Goal: Complete Application Form: Complete application form

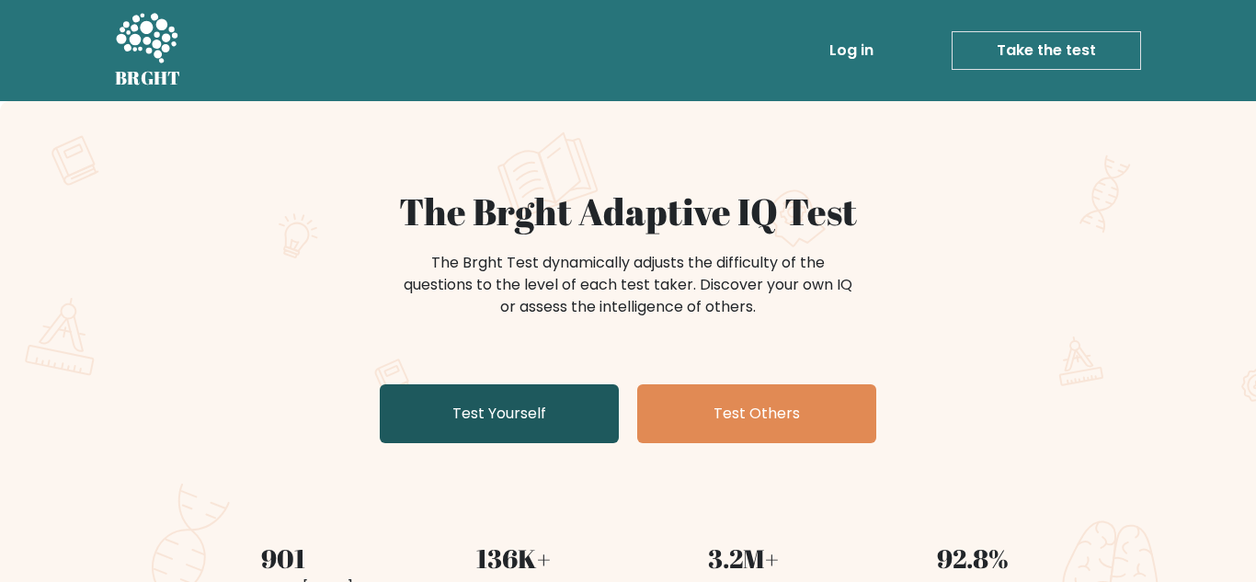
click at [495, 416] on link "Test Yourself" at bounding box center [499, 413] width 239 height 59
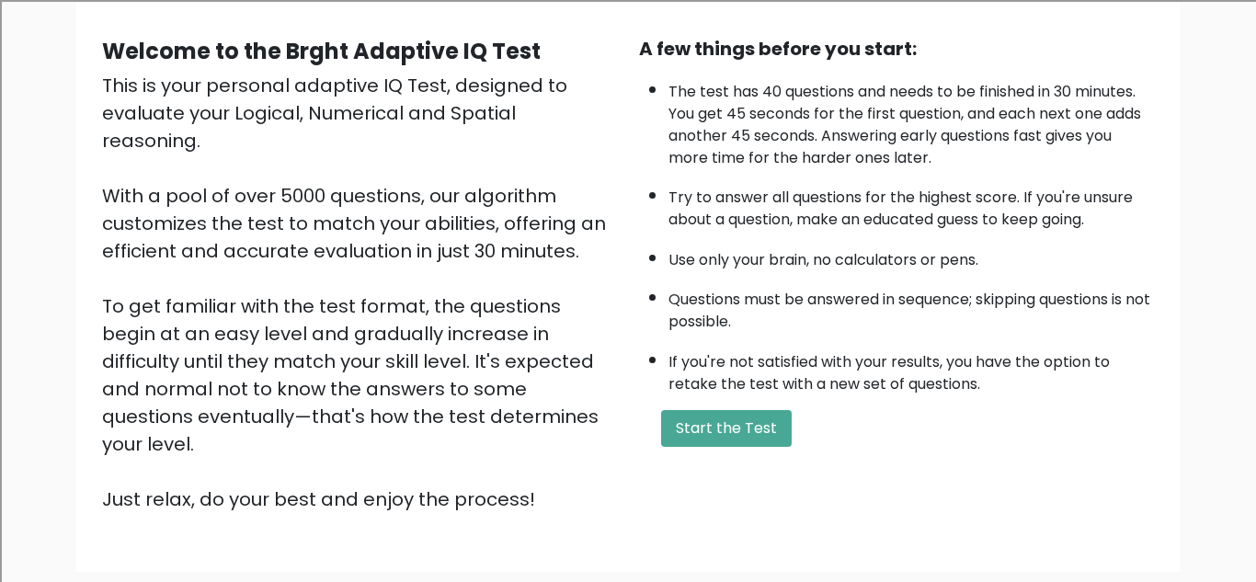
scroll to position [184, 0]
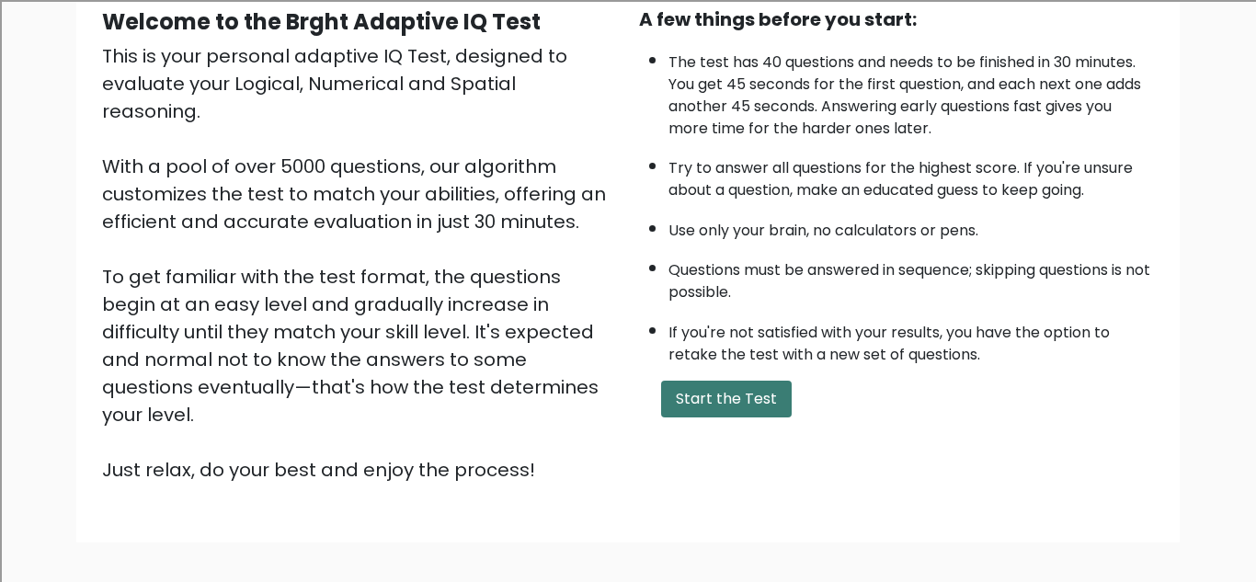
click at [700, 393] on button "Start the Test" at bounding box center [726, 399] width 131 height 37
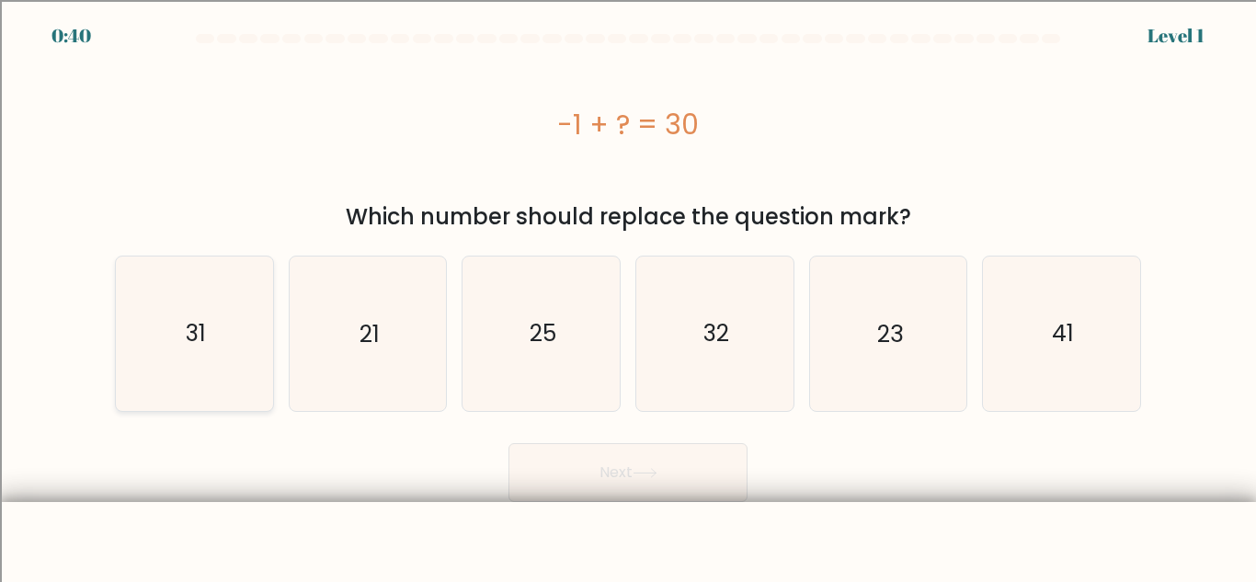
click at [175, 384] on icon "31" at bounding box center [195, 334] width 154 height 154
click at [628, 296] on input "a. 31" at bounding box center [628, 293] width 1 height 5
radio input "true"
click at [625, 477] on button "Next" at bounding box center [627, 472] width 239 height 59
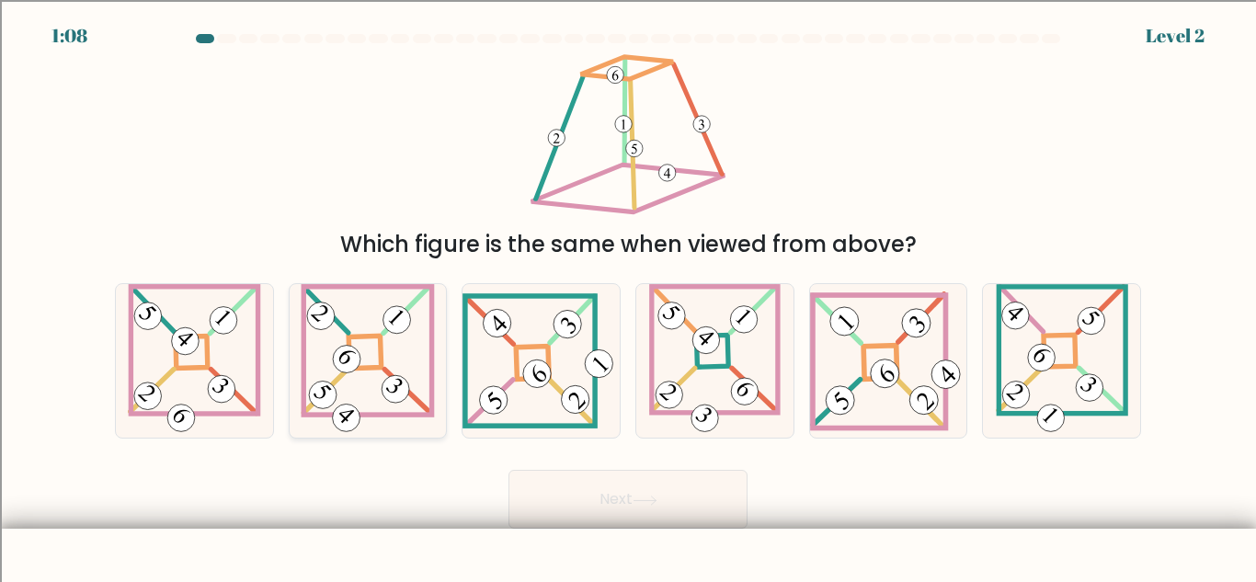
click at [379, 374] on icon at bounding box center [368, 361] width 134 height 154
click at [628, 296] on input "b." at bounding box center [628, 293] width 1 height 5
radio input "true"
click at [650, 530] on body "1:07 Level 2" at bounding box center [628, 336] width 1256 height 673
click at [621, 506] on button "Next" at bounding box center [627, 499] width 239 height 59
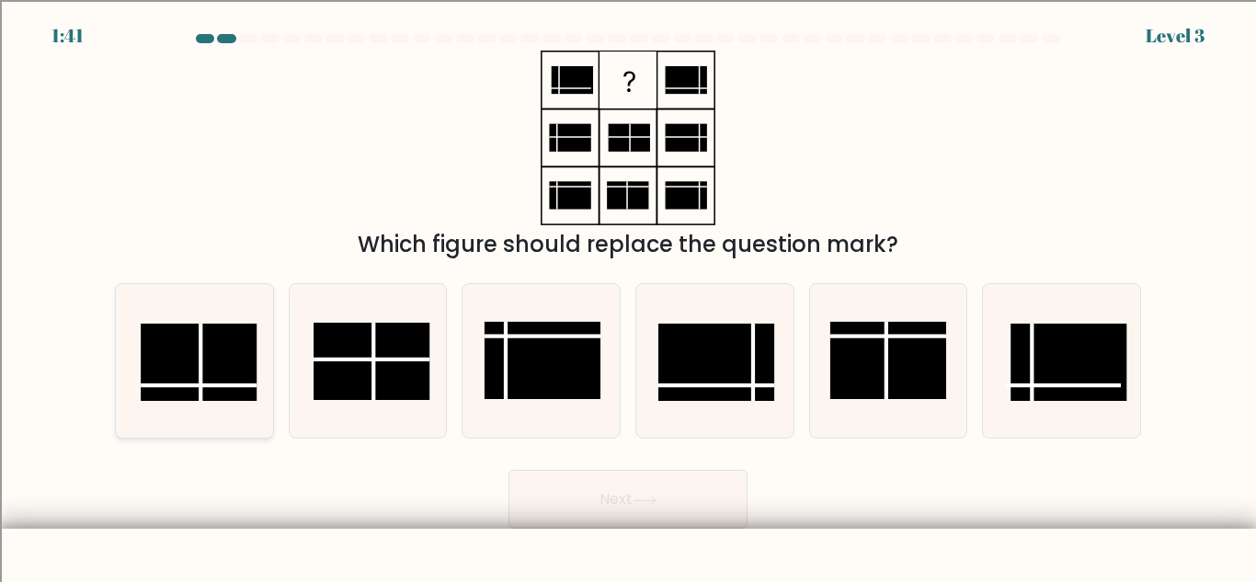
click at [224, 381] on rect at bounding box center [199, 362] width 116 height 77
click at [628, 296] on input "a." at bounding box center [628, 293] width 1 height 5
radio input "true"
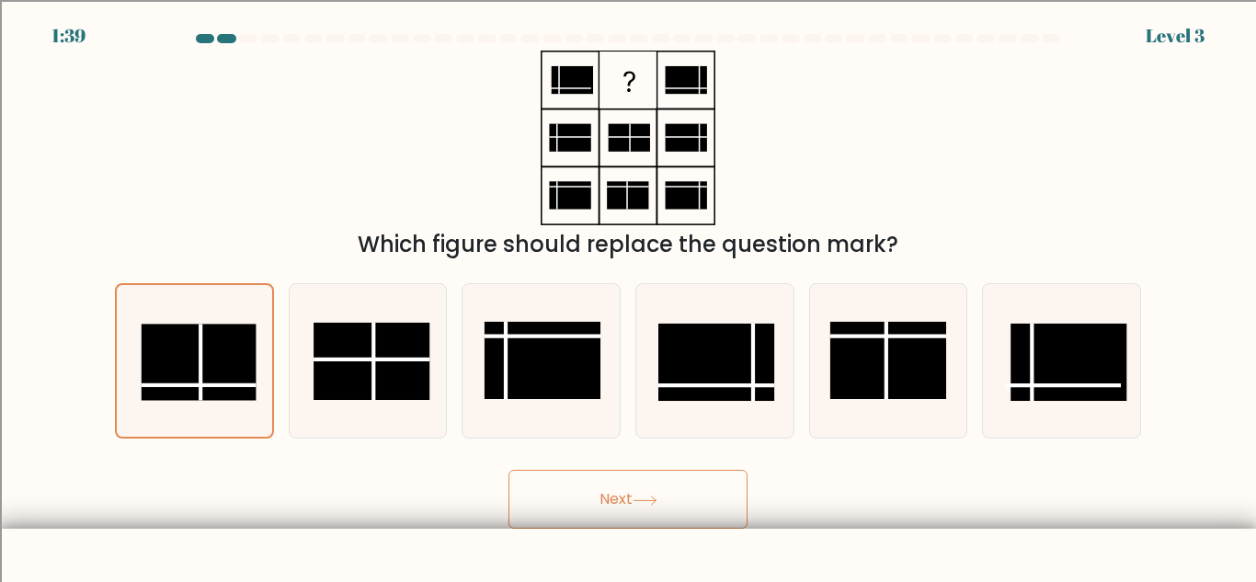
click at [650, 508] on button "Next" at bounding box center [627, 499] width 239 height 59
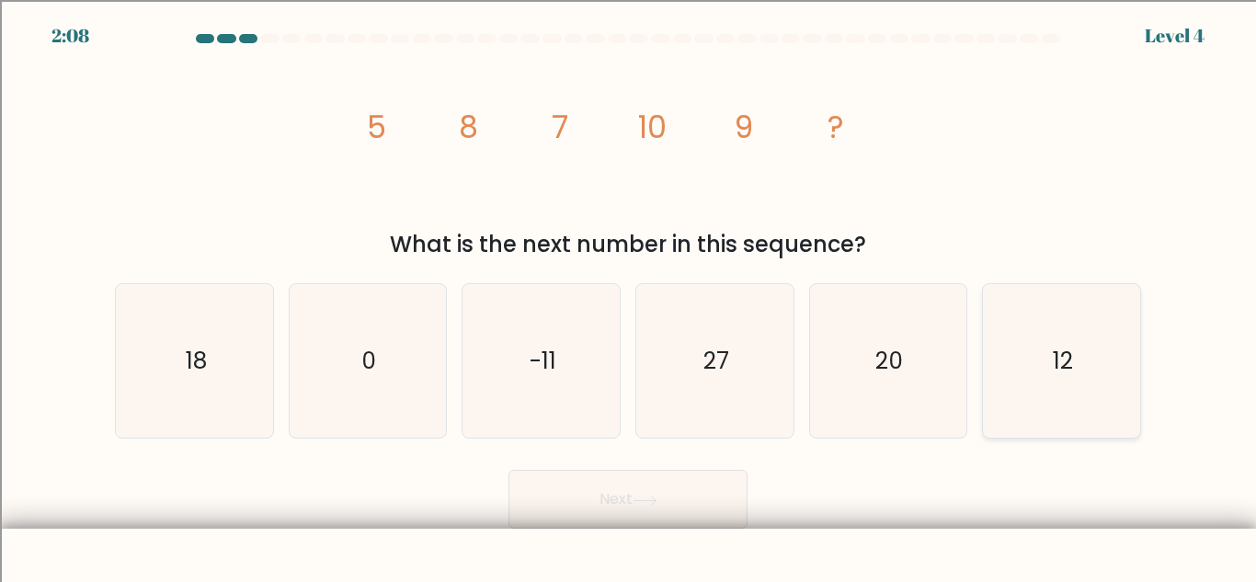
click at [998, 399] on icon "12" at bounding box center [1062, 361] width 154 height 154
click at [629, 296] on input "f. 12" at bounding box center [628, 293] width 1 height 5
radio input "true"
click at [627, 507] on button "Next" at bounding box center [627, 499] width 239 height 59
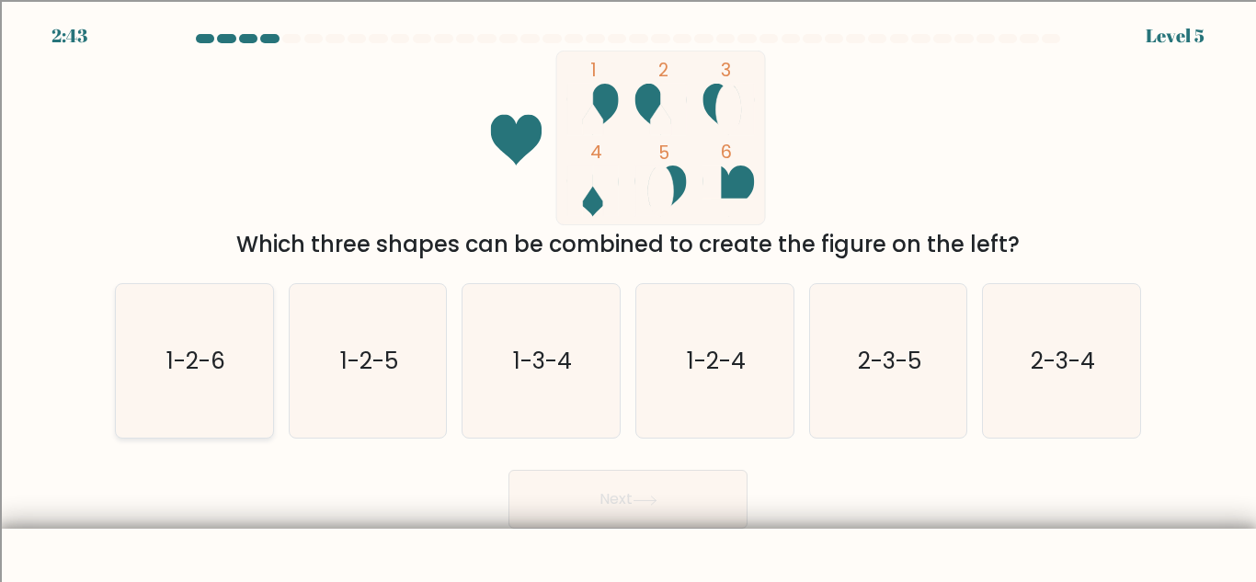
click at [207, 393] on icon "1-2-6" at bounding box center [195, 361] width 154 height 154
click at [628, 296] on input "a. 1-2-6" at bounding box center [628, 293] width 1 height 5
radio input "true"
click at [665, 505] on button "Next" at bounding box center [627, 499] width 239 height 59
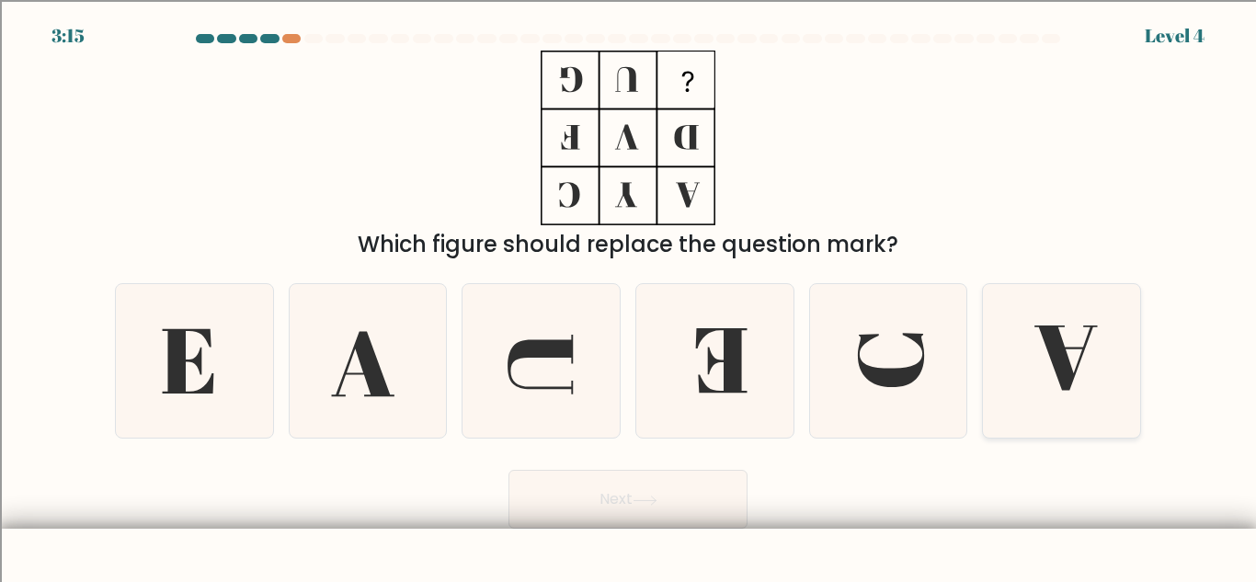
click at [991, 401] on icon at bounding box center [1062, 361] width 154 height 154
click at [629, 296] on input "f." at bounding box center [628, 293] width 1 height 5
radio input "true"
click at [623, 512] on button "Next" at bounding box center [627, 499] width 239 height 59
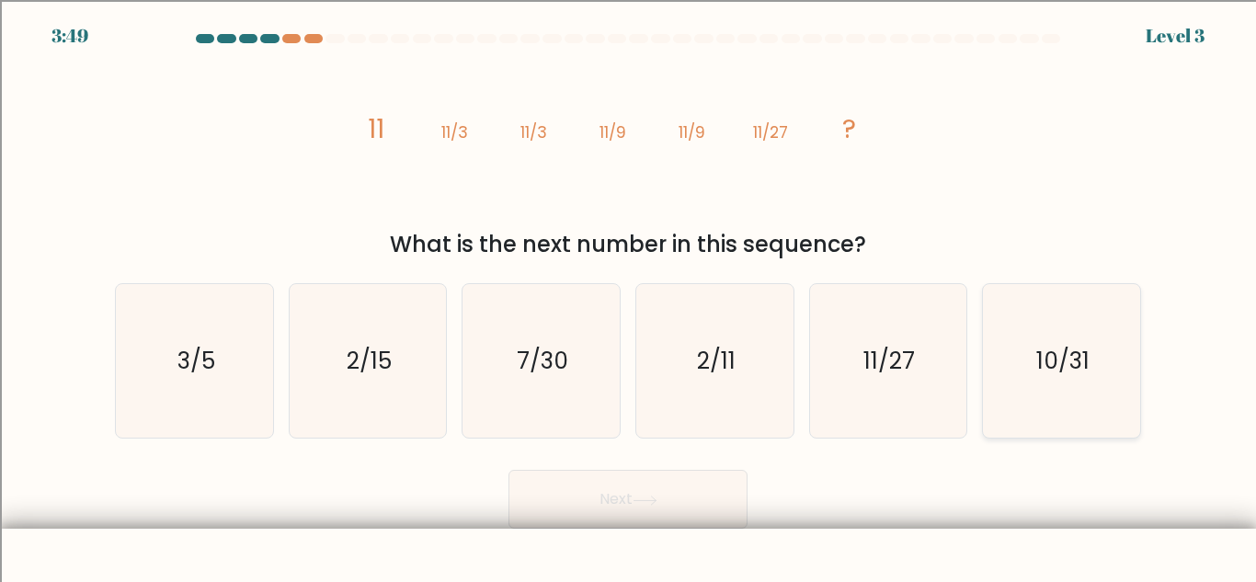
click at [1085, 414] on icon "10/31" at bounding box center [1062, 361] width 154 height 154
click at [629, 296] on input "f. 10/31" at bounding box center [628, 293] width 1 height 5
radio input "true"
click at [582, 511] on button "Next" at bounding box center [627, 499] width 239 height 59
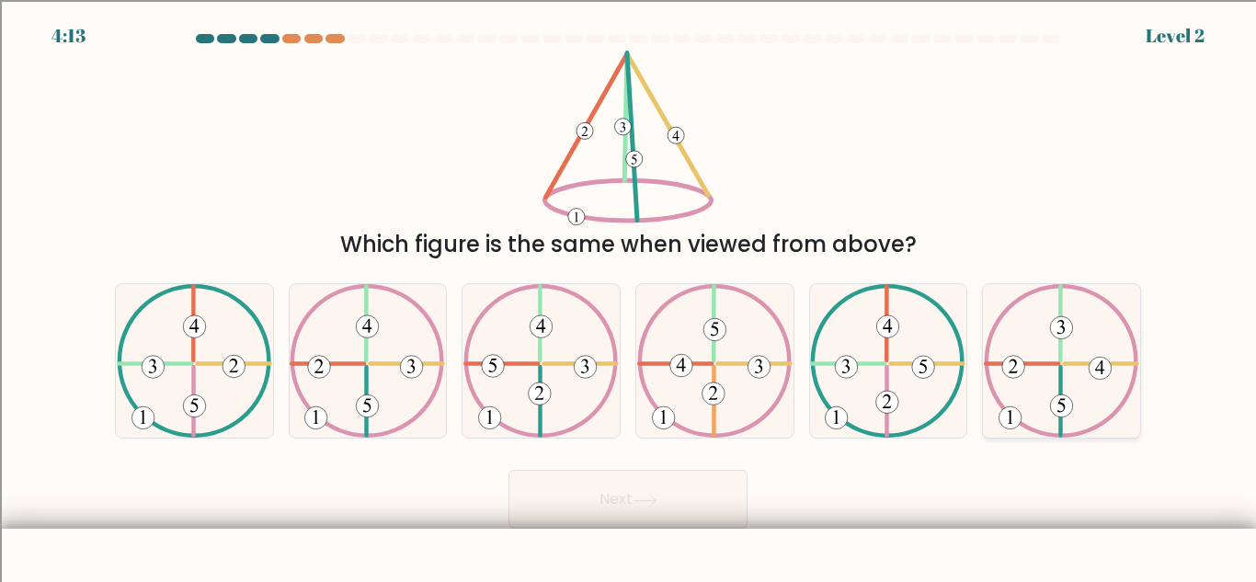
click at [1021, 414] on icon at bounding box center [1061, 361] width 155 height 154
click at [629, 296] on input "f." at bounding box center [628, 293] width 1 height 5
radio input "true"
click at [620, 505] on button "Next" at bounding box center [627, 499] width 239 height 59
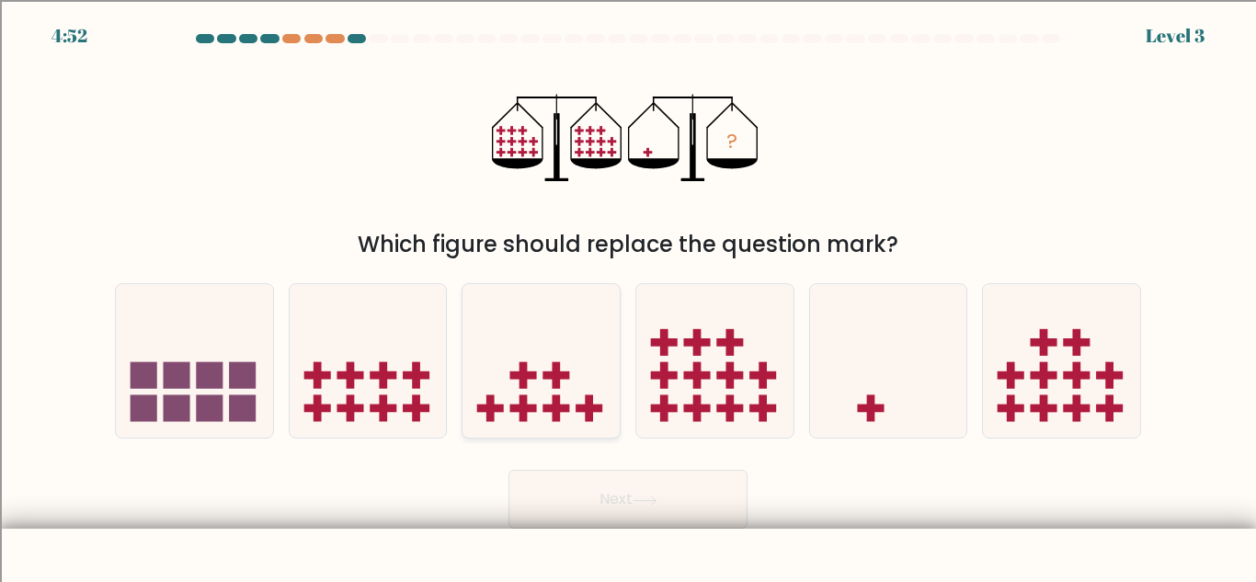
click at [553, 394] on icon at bounding box center [540, 361] width 157 height 130
click at [628, 296] on input "c." at bounding box center [628, 293] width 1 height 5
radio input "true"
click at [664, 485] on button "Next" at bounding box center [627, 499] width 239 height 59
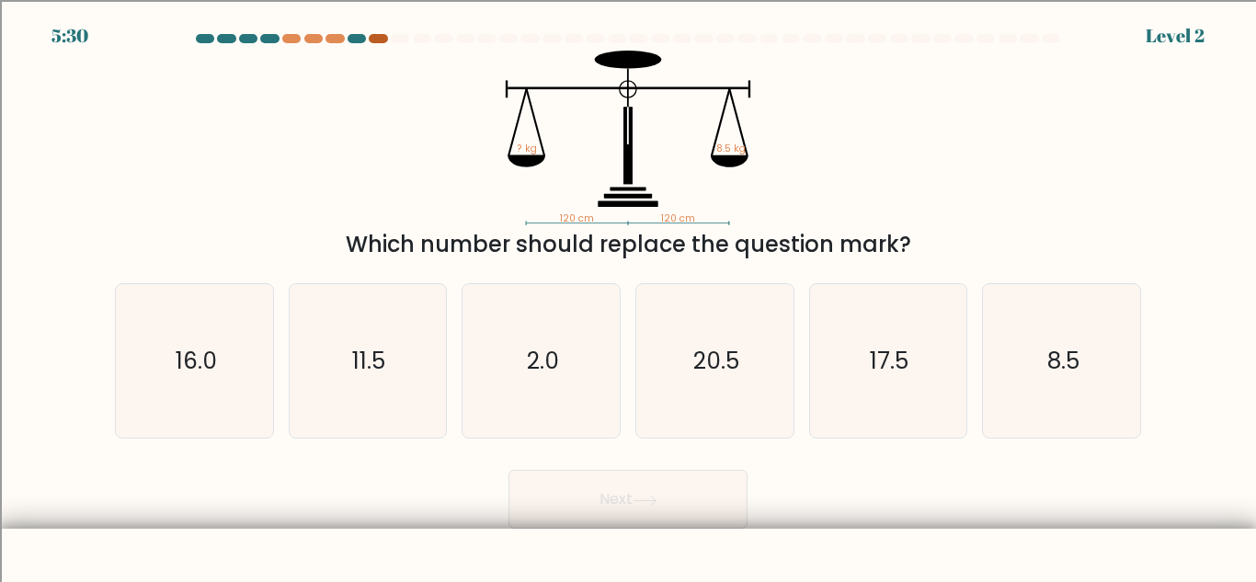
click at [376, 36] on div at bounding box center [378, 38] width 18 height 9
click at [1077, 408] on icon "8.5" at bounding box center [1062, 361] width 154 height 154
click at [629, 296] on input "f. 8.5" at bounding box center [628, 293] width 1 height 5
radio input "true"
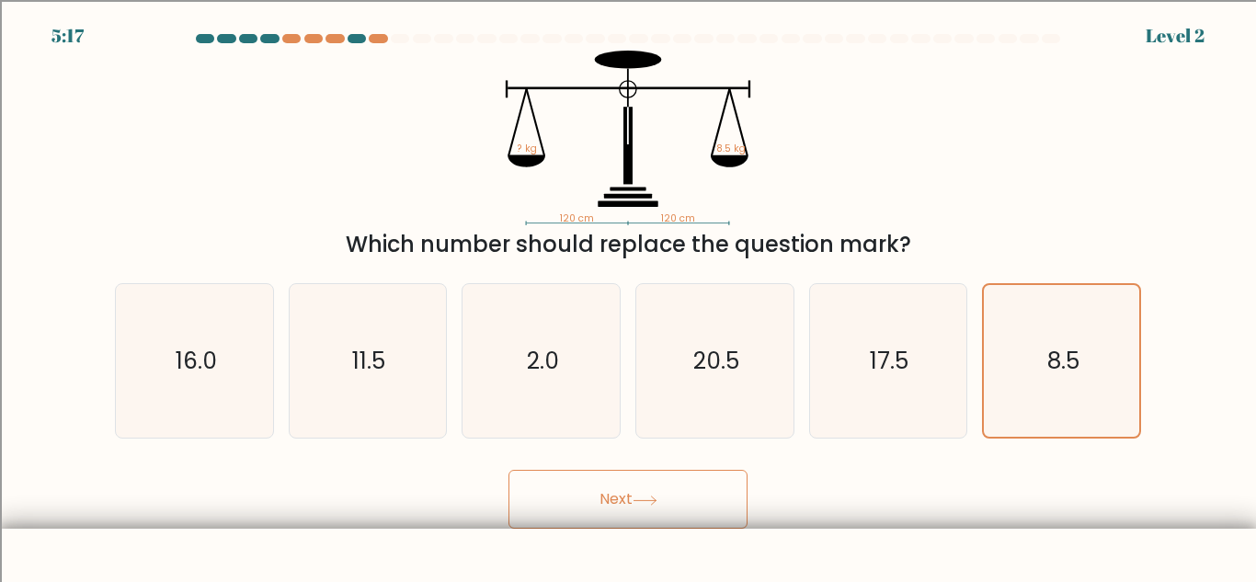
click at [645, 519] on button "Next" at bounding box center [627, 499] width 239 height 59
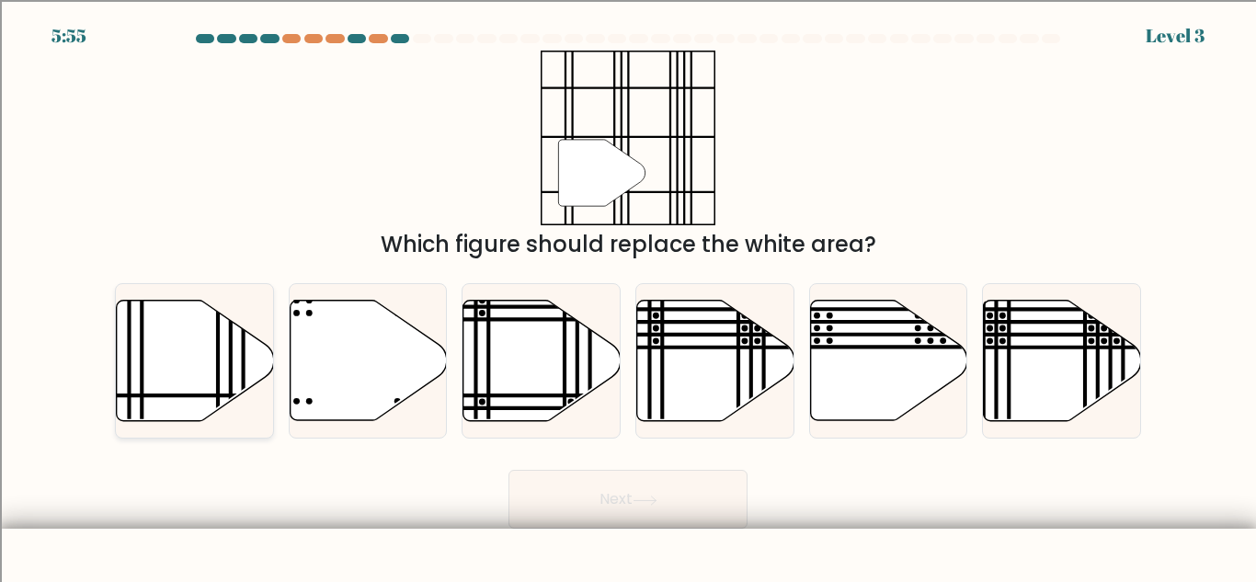
click at [211, 386] on icon at bounding box center [195, 361] width 157 height 120
click at [628, 296] on input "a." at bounding box center [628, 293] width 1 height 5
radio input "true"
click at [602, 497] on button "Next" at bounding box center [627, 499] width 239 height 59
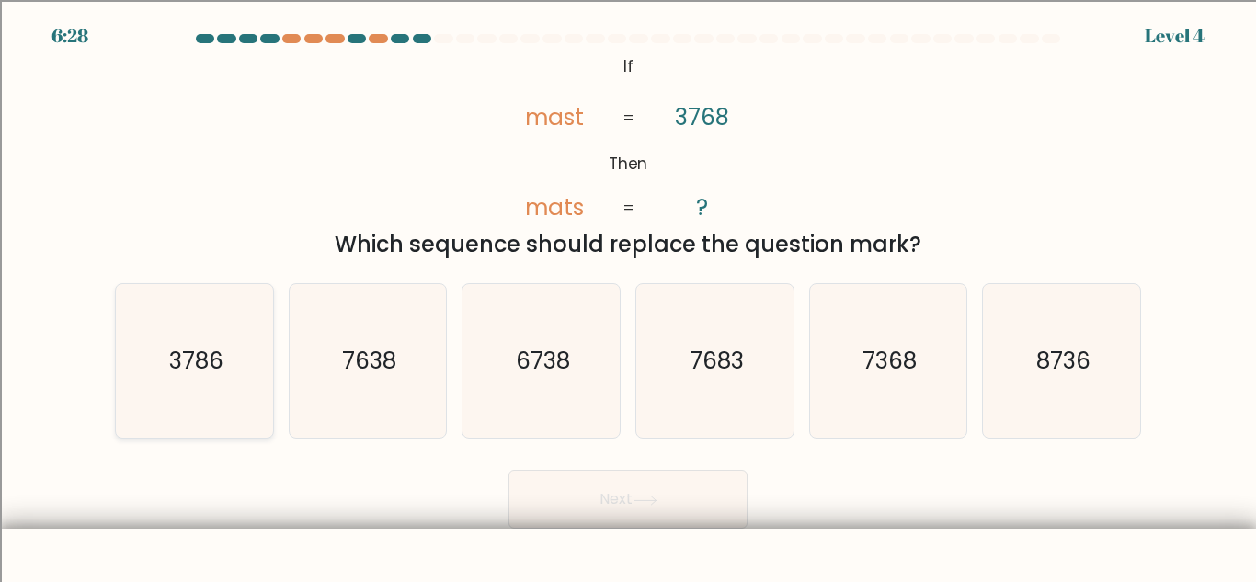
click at [216, 420] on icon "3786" at bounding box center [195, 361] width 154 height 154
click at [628, 296] on input "a. 3786" at bounding box center [628, 293] width 1 height 5
radio input "true"
click at [678, 480] on button "Next" at bounding box center [627, 499] width 239 height 59
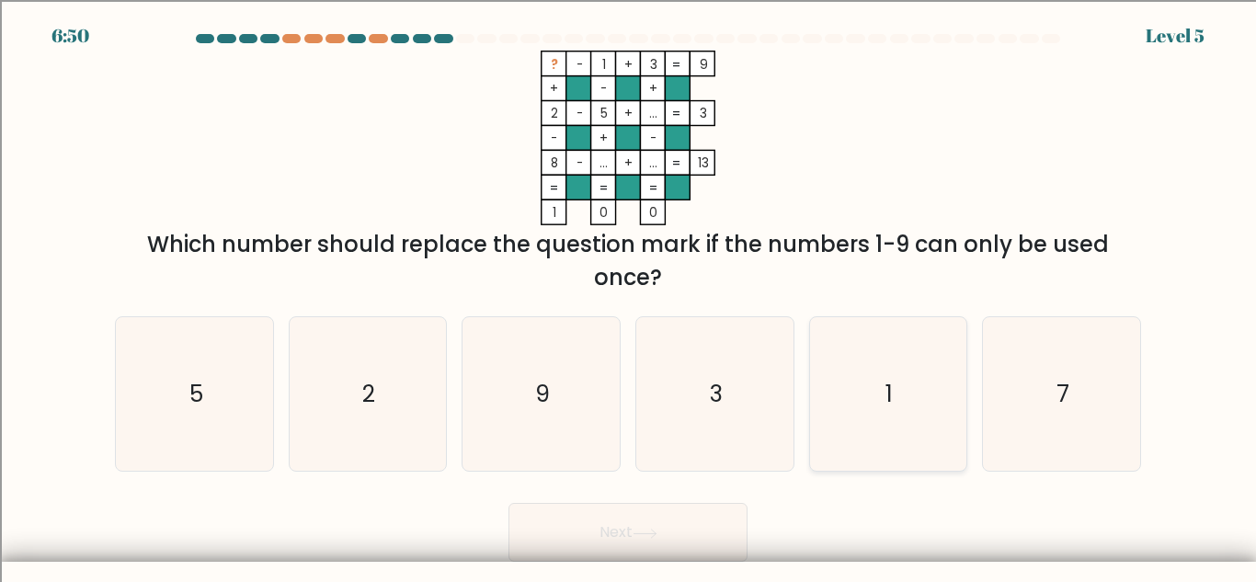
click at [959, 372] on icon "1" at bounding box center [888, 394] width 154 height 154
click at [629, 296] on input "e. 1" at bounding box center [628, 293] width 1 height 5
radio input "true"
click at [712, 512] on button "Next" at bounding box center [627, 532] width 239 height 59
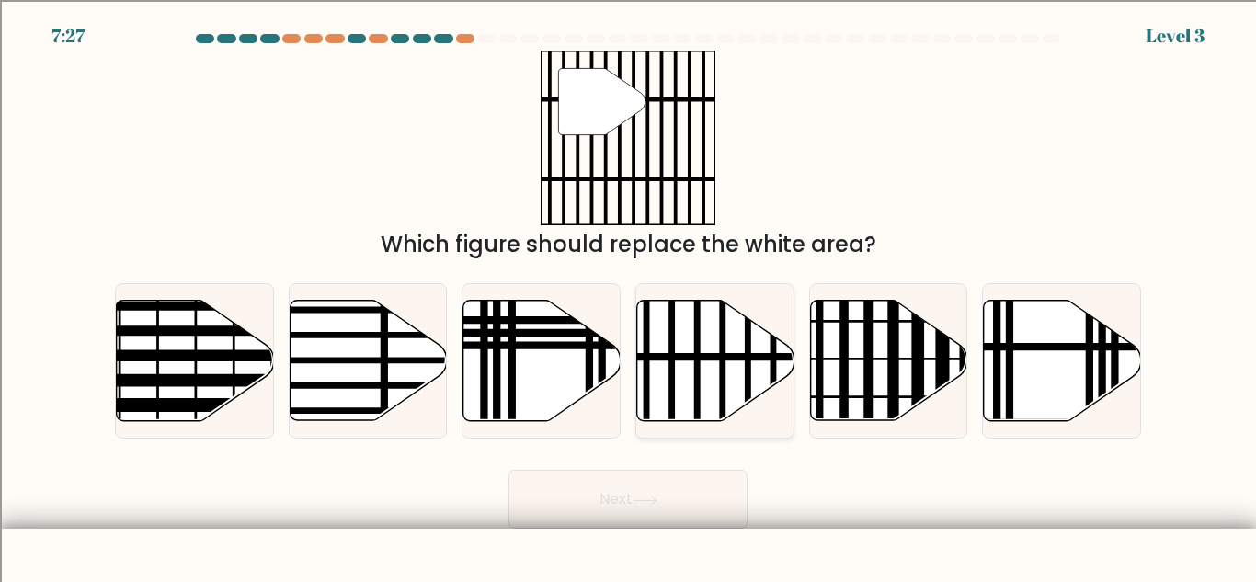
click at [713, 397] on icon at bounding box center [715, 361] width 157 height 120
click at [629, 296] on input "d." at bounding box center [628, 293] width 1 height 5
radio input "true"
click at [594, 502] on button "Next" at bounding box center [627, 499] width 239 height 59
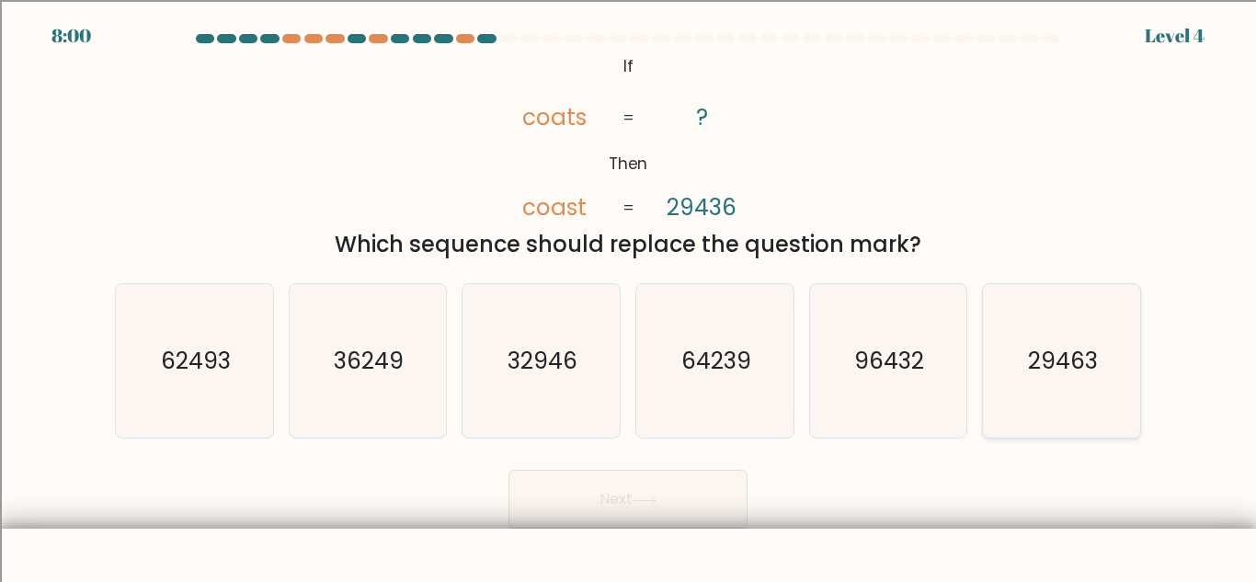
click at [1052, 426] on icon "29463" at bounding box center [1062, 361] width 154 height 154
click at [629, 296] on input "f. 29463" at bounding box center [628, 293] width 1 height 5
radio input "true"
click at [688, 505] on button "Next" at bounding box center [627, 499] width 239 height 59
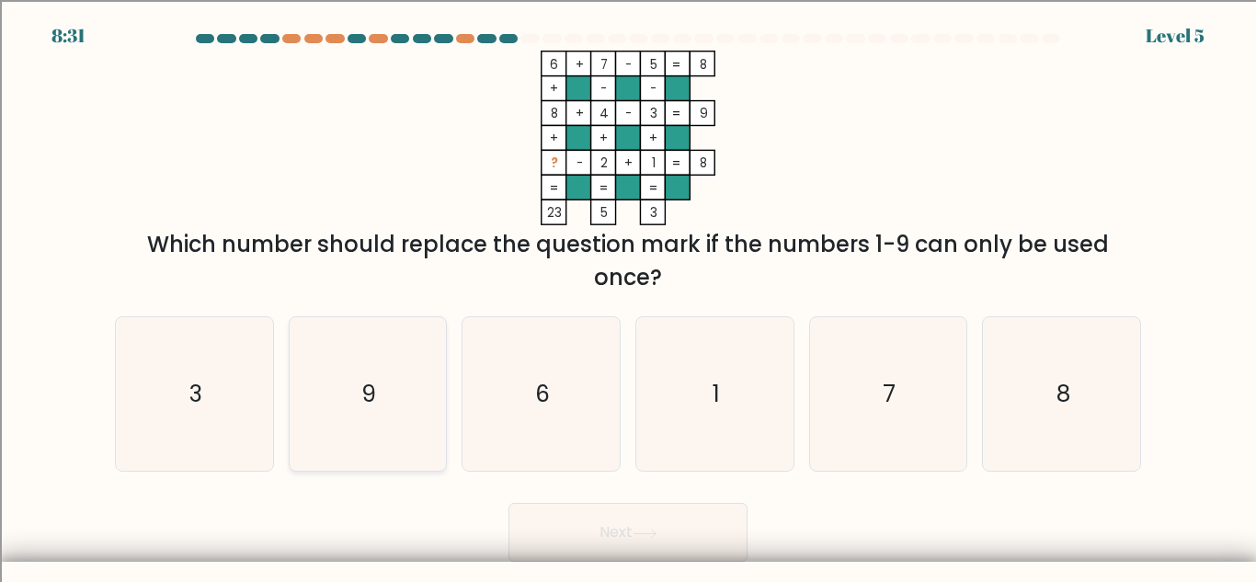
click at [386, 438] on icon "9" at bounding box center [368, 394] width 154 height 154
click at [628, 296] on input "b. 9" at bounding box center [628, 293] width 1 height 5
radio input "true"
click at [636, 529] on icon at bounding box center [645, 534] width 25 height 10
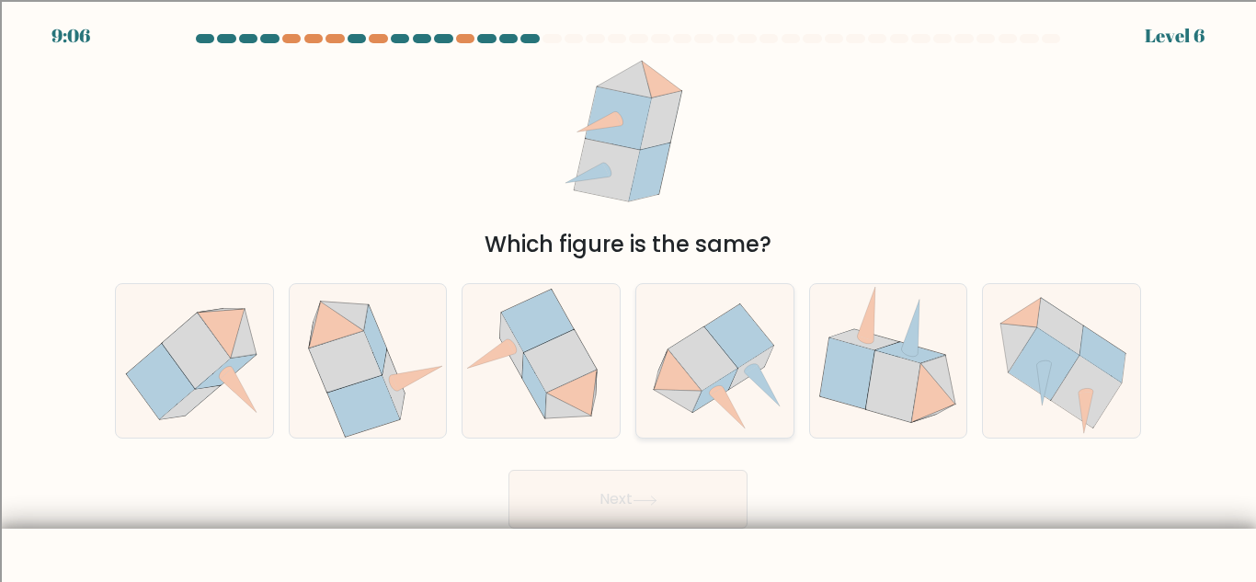
click at [761, 407] on icon at bounding box center [714, 361] width 157 height 143
click at [629, 296] on input "d." at bounding box center [628, 293] width 1 height 5
radio input "true"
click at [641, 516] on button "Next" at bounding box center [627, 499] width 239 height 59
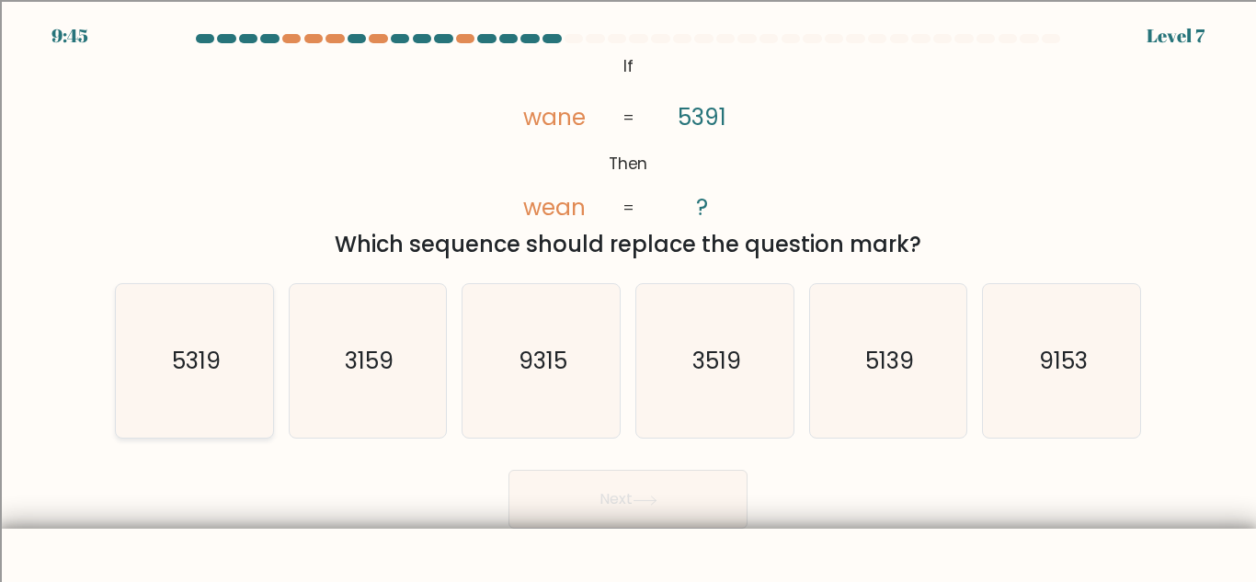
click at [211, 431] on icon "5319" at bounding box center [195, 361] width 154 height 154
click at [628, 296] on input "a. 5319" at bounding box center [628, 293] width 1 height 5
radio input "true"
click at [721, 497] on button "Next" at bounding box center [627, 499] width 239 height 59
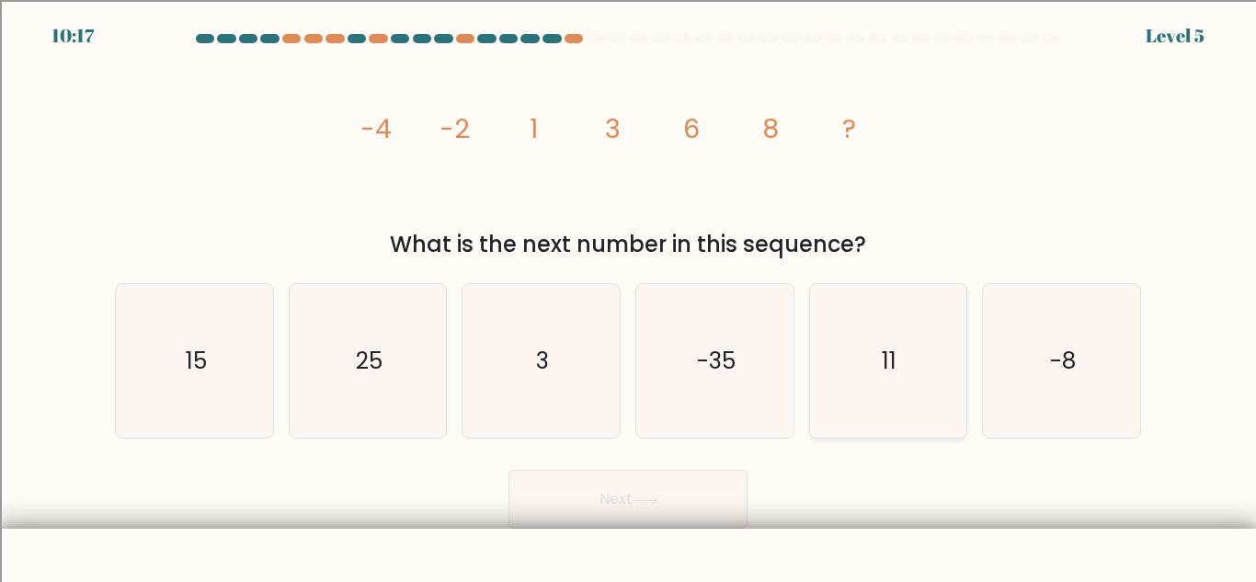
click at [875, 389] on icon "11" at bounding box center [888, 361] width 154 height 154
click at [629, 296] on input "e. 11" at bounding box center [628, 293] width 1 height 5
radio input "true"
click at [691, 487] on button "Next" at bounding box center [627, 499] width 239 height 59
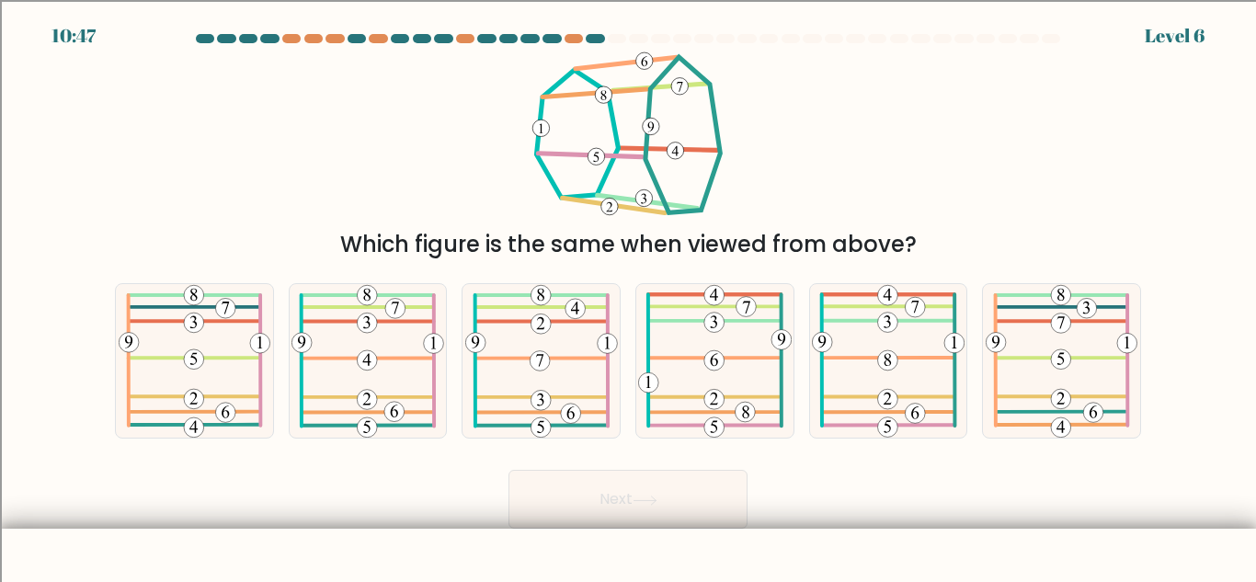
click at [1146, 406] on div "f." at bounding box center [1062, 360] width 174 height 155
click at [827, 394] on icon at bounding box center [889, 361] width 154 height 154
click at [629, 296] on input "e." at bounding box center [628, 293] width 1 height 5
radio input "true"
click at [590, 519] on button "Next" at bounding box center [627, 499] width 239 height 59
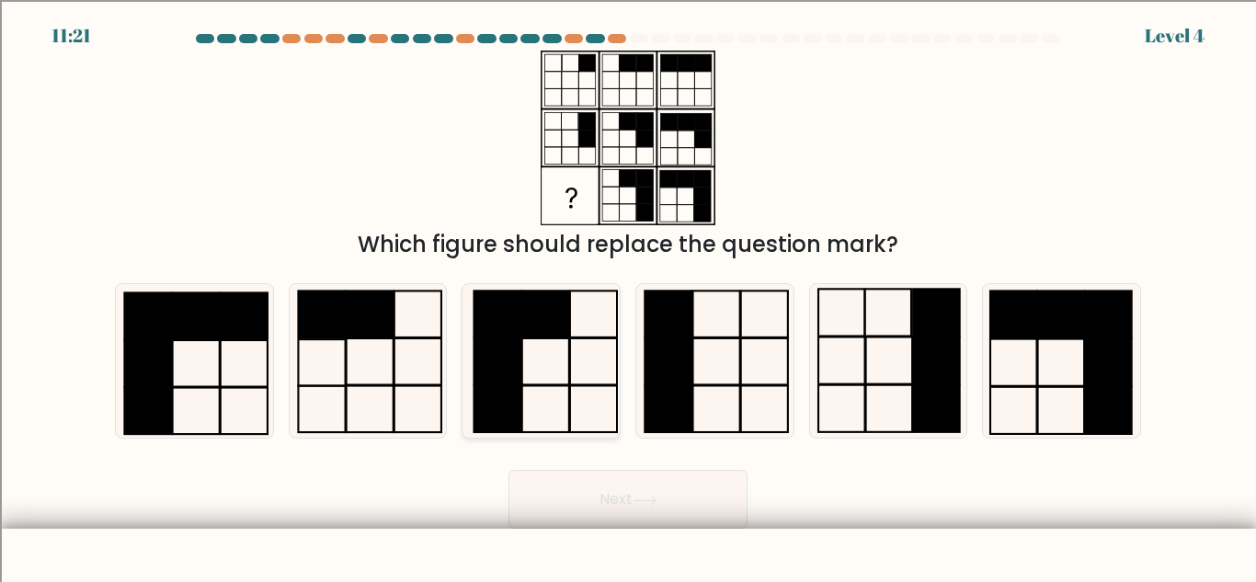
click at [587, 380] on icon at bounding box center [541, 361] width 154 height 154
click at [628, 296] on input "c." at bounding box center [628, 293] width 1 height 5
radio input "true"
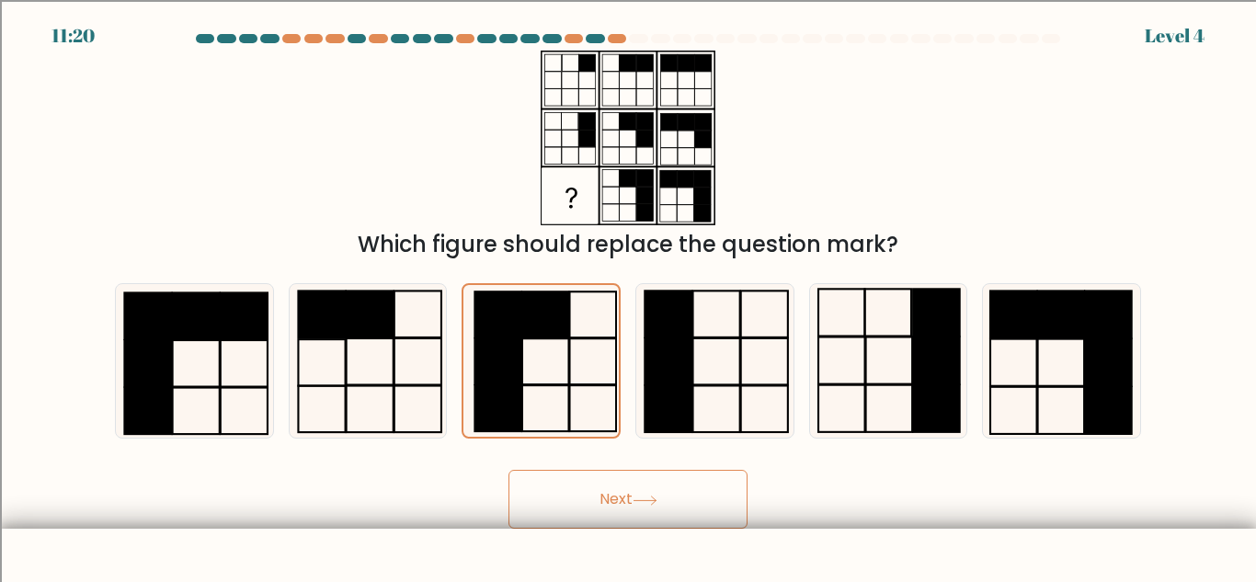
click at [645, 494] on button "Next" at bounding box center [627, 499] width 239 height 59
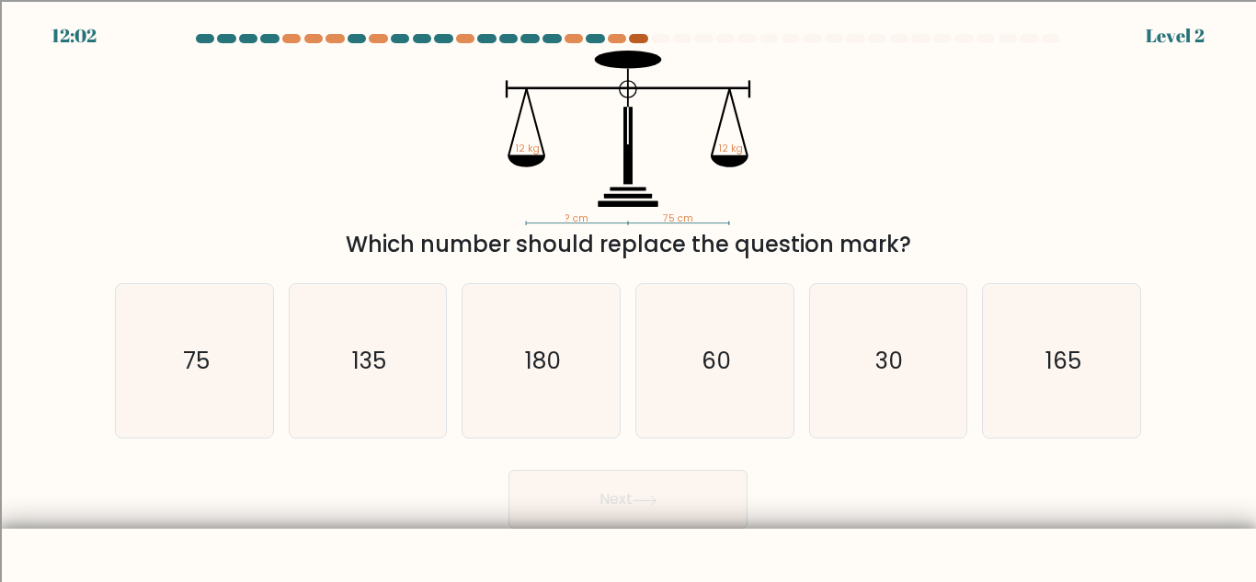
click at [641, 40] on div at bounding box center [638, 38] width 18 height 9
click at [195, 361] on text "75" at bounding box center [195, 361] width 27 height 32
click at [628, 296] on input "a. 75" at bounding box center [628, 293] width 1 height 5
radio input "true"
click at [675, 516] on button "Next" at bounding box center [627, 499] width 239 height 59
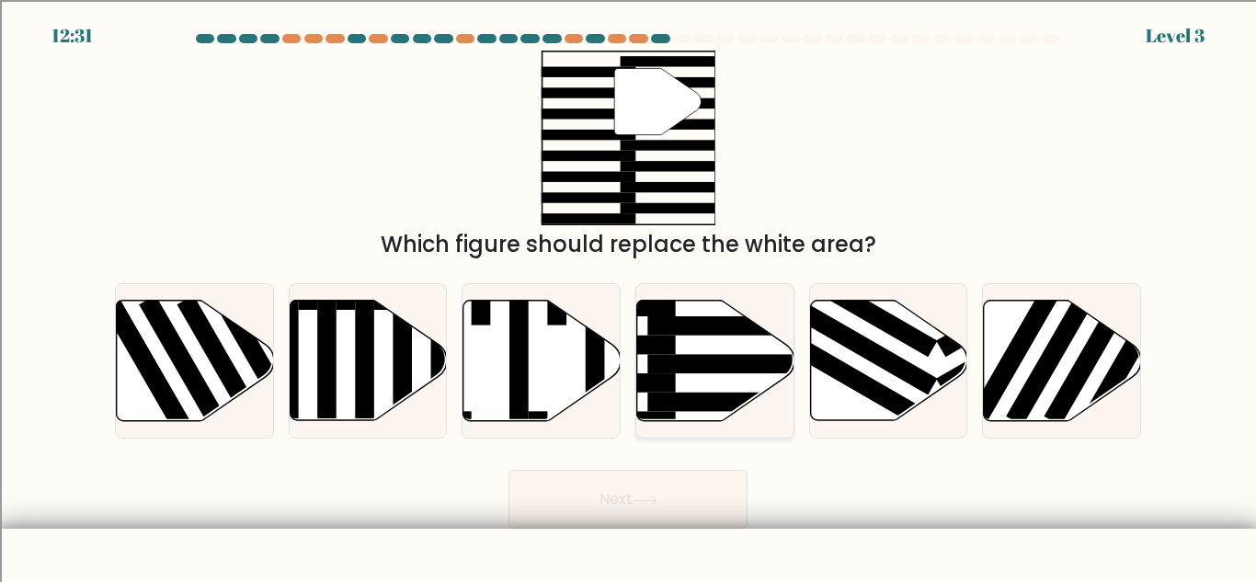
click at [715, 410] on rect at bounding box center [732, 402] width 171 height 19
click at [629, 296] on input "d." at bounding box center [628, 293] width 1 height 5
radio input "true"
click at [656, 496] on icon at bounding box center [645, 501] width 25 height 10
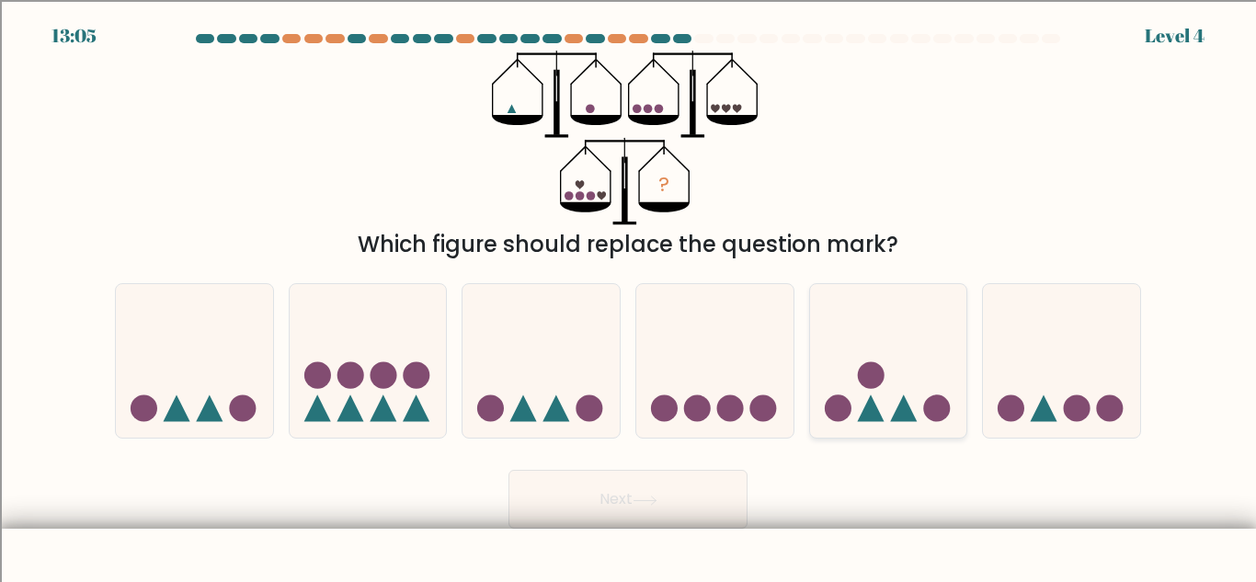
click at [905, 339] on icon at bounding box center [888, 361] width 157 height 130
click at [629, 296] on input "e." at bounding box center [628, 293] width 1 height 5
radio input "true"
click at [633, 490] on button "Next" at bounding box center [627, 499] width 239 height 59
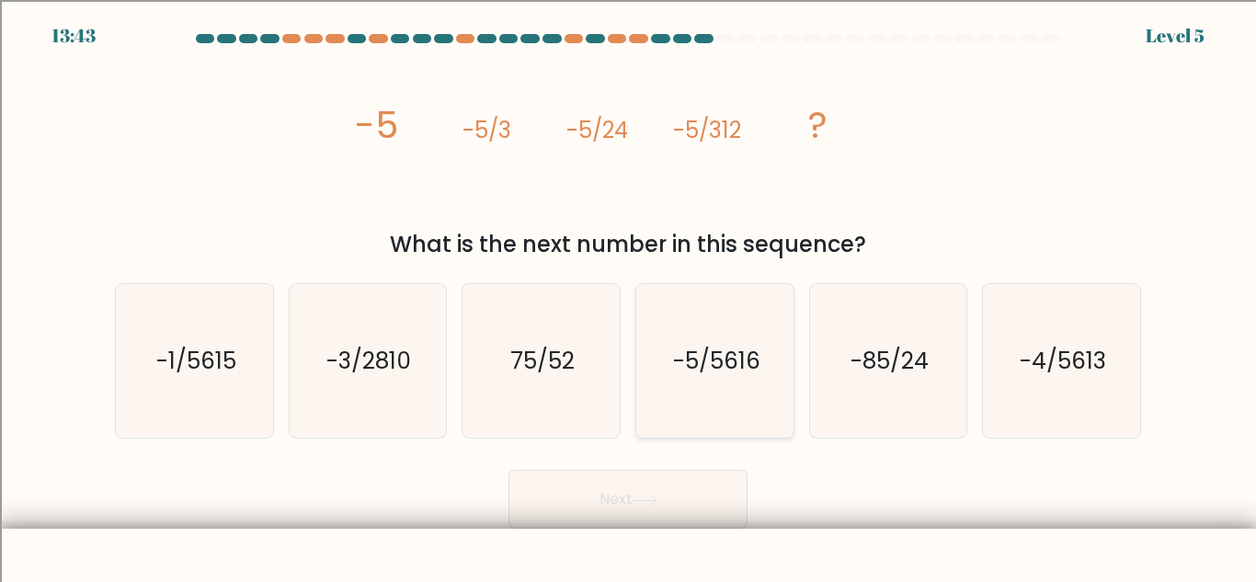
click at [780, 401] on icon "-5/5616" at bounding box center [715, 361] width 154 height 154
click at [629, 296] on input "d. -5/5616" at bounding box center [628, 293] width 1 height 5
radio input "true"
click at [666, 500] on button "Next" at bounding box center [627, 499] width 239 height 59
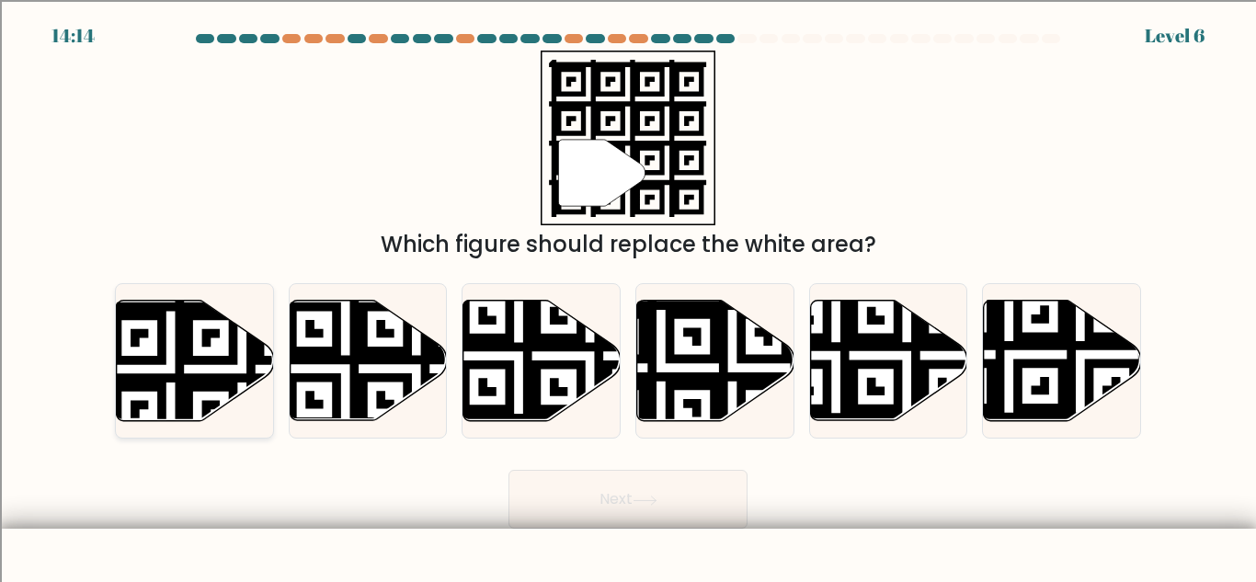
click at [198, 367] on icon at bounding box center [195, 361] width 157 height 120
click at [628, 296] on input "a." at bounding box center [628, 293] width 1 height 5
radio input "true"
click at [705, 524] on button "Next" at bounding box center [627, 499] width 239 height 59
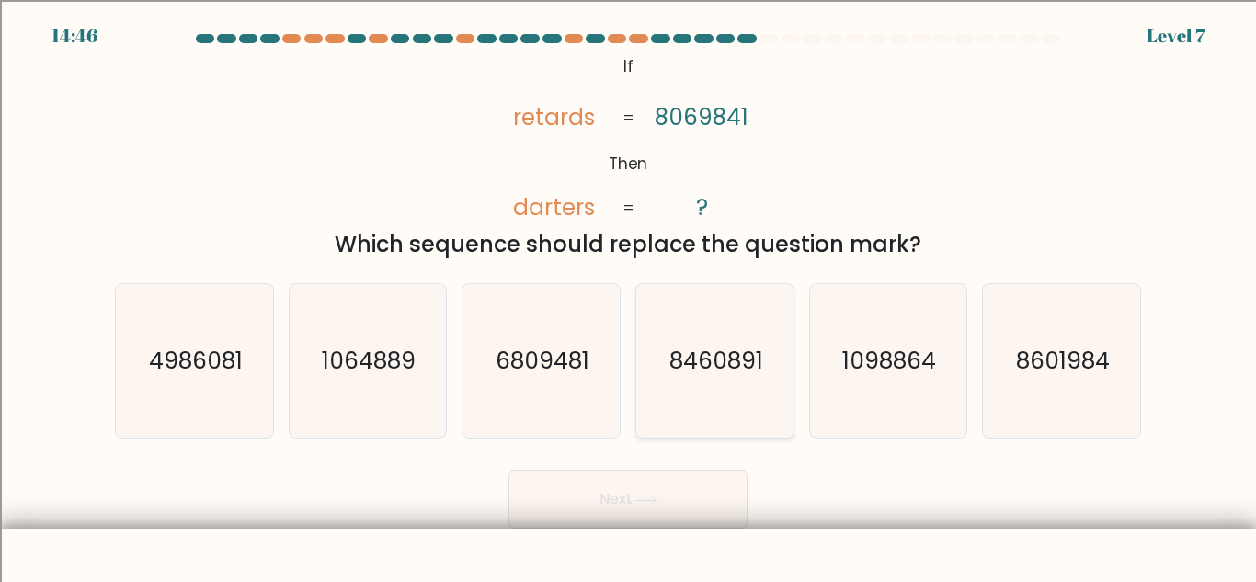
click at [767, 404] on icon "8460891" at bounding box center [715, 361] width 154 height 154
click at [629, 296] on input "d. 8460891" at bounding box center [628, 293] width 1 height 5
radio input "true"
click at [657, 497] on icon at bounding box center [645, 501] width 25 height 10
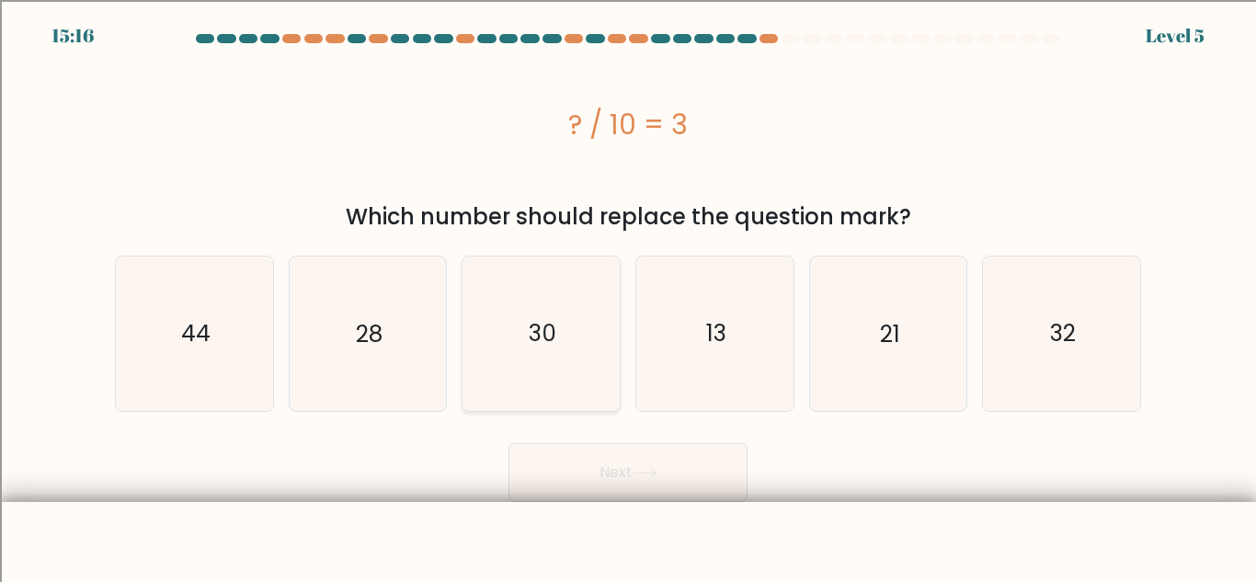
click at [541, 378] on icon "30" at bounding box center [541, 334] width 154 height 154
click at [628, 296] on input "c. 30" at bounding box center [628, 293] width 1 height 5
radio input "true"
click at [734, 480] on button "Next" at bounding box center [627, 472] width 239 height 59
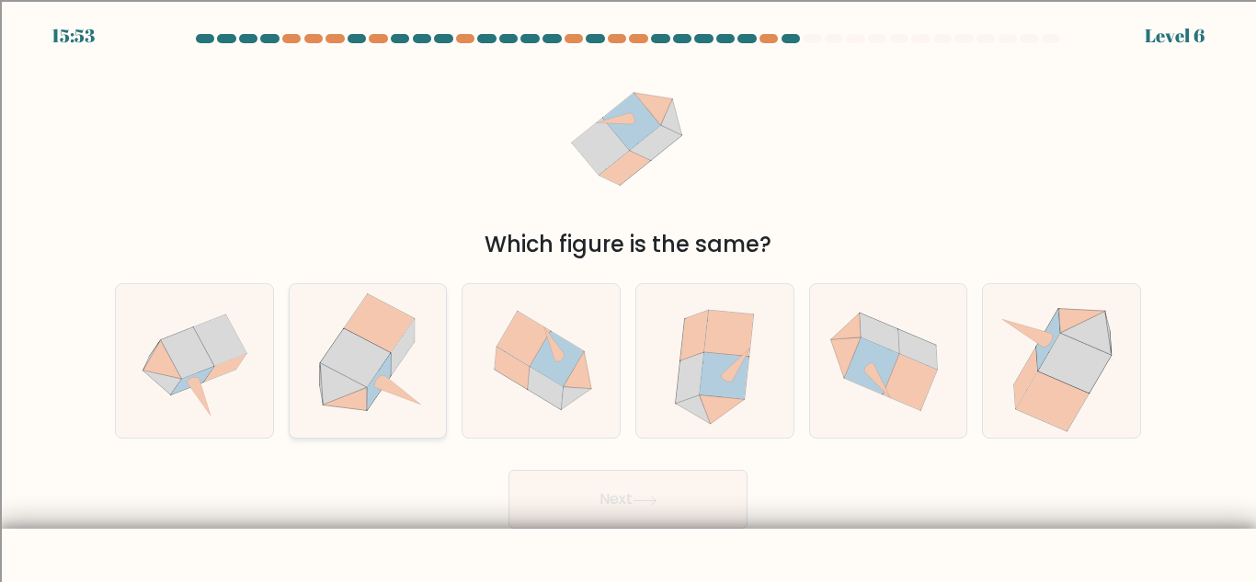
click at [387, 405] on icon at bounding box center [367, 361] width 151 height 154
click at [628, 296] on input "b." at bounding box center [628, 293] width 1 height 5
radio input "true"
click at [610, 502] on button "Next" at bounding box center [627, 499] width 239 height 59
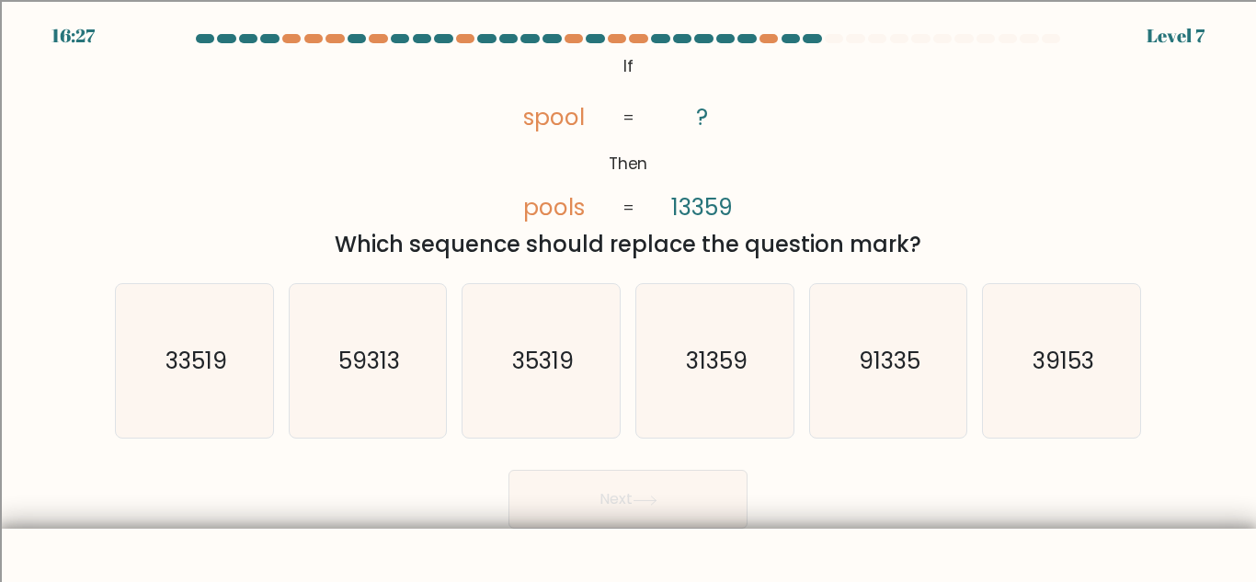
click at [208, 439] on form "If ?" at bounding box center [628, 281] width 1256 height 495
click at [181, 337] on icon "33519" at bounding box center [195, 361] width 154 height 154
click at [628, 296] on input "a. 33519" at bounding box center [628, 293] width 1 height 5
radio input "true"
click at [703, 528] on button "Next" at bounding box center [627, 499] width 239 height 59
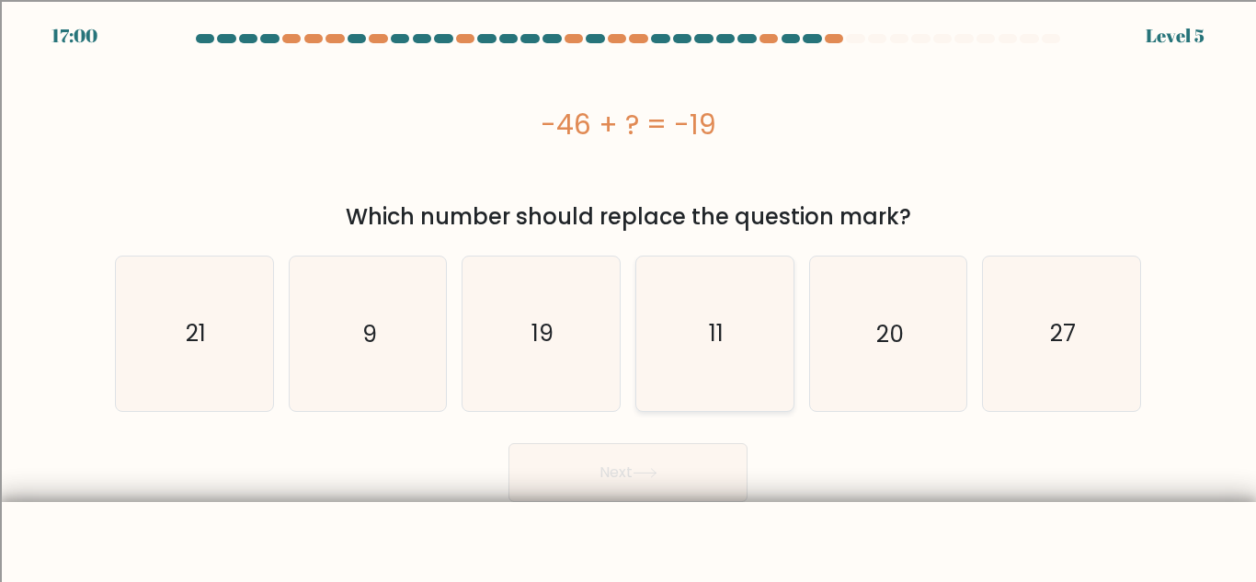
click at [708, 314] on icon "11" at bounding box center [715, 334] width 154 height 154
click at [629, 296] on input "d. 11" at bounding box center [628, 293] width 1 height 5
radio input "true"
click at [653, 473] on icon at bounding box center [645, 473] width 25 height 10
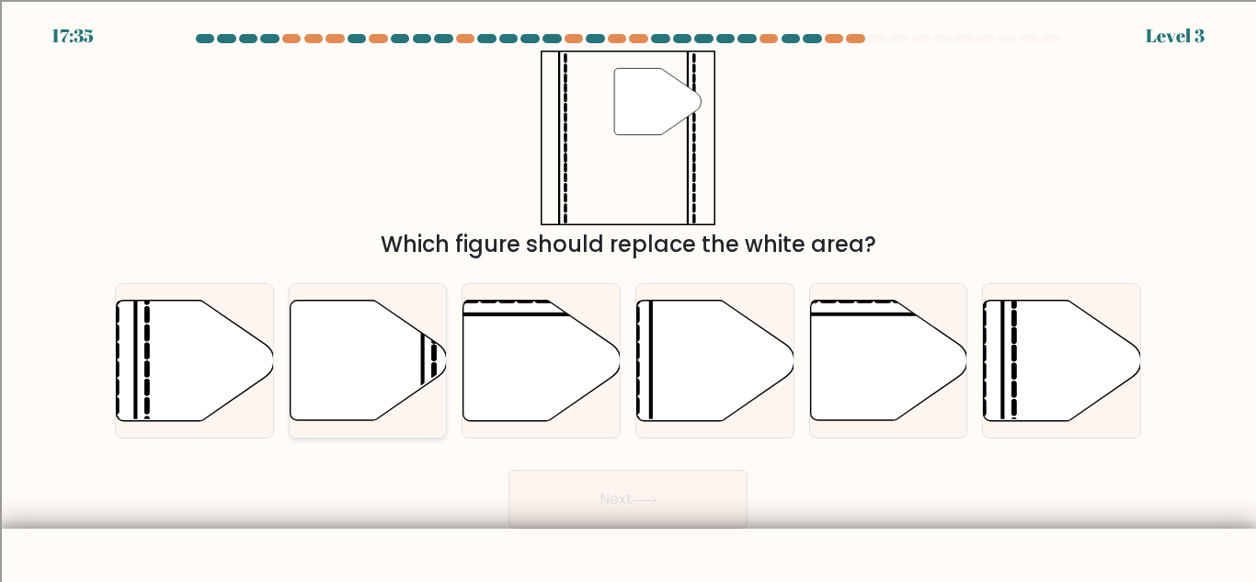
click at [370, 407] on icon at bounding box center [368, 361] width 157 height 120
click at [628, 296] on input "b." at bounding box center [628, 293] width 1 height 5
radio input "true"
click at [683, 494] on button "Next" at bounding box center [627, 499] width 239 height 59
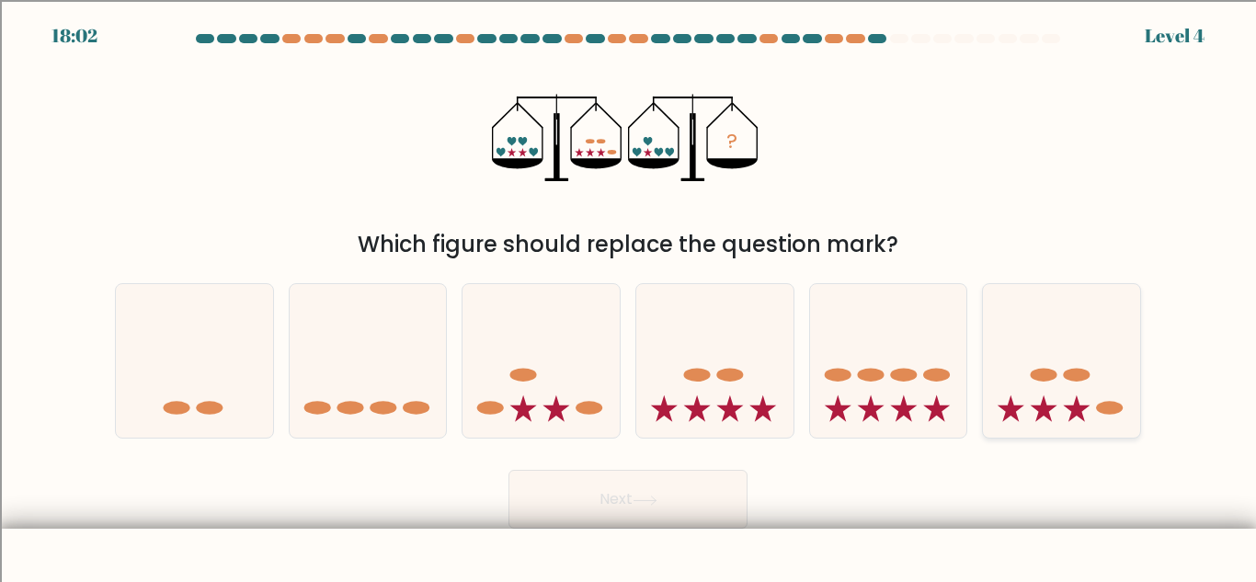
click at [1100, 369] on icon at bounding box center [1061, 361] width 157 height 130
click at [629, 296] on input "f." at bounding box center [628, 293] width 1 height 5
radio input "true"
click at [656, 519] on button "Next" at bounding box center [627, 499] width 239 height 59
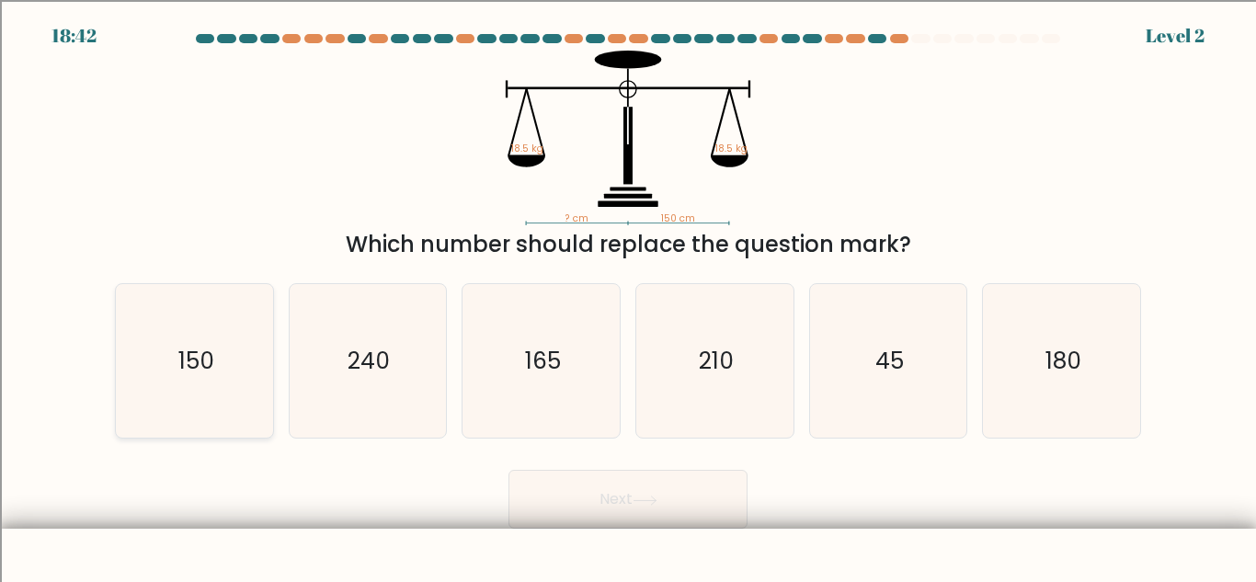
click at [151, 374] on icon "150" at bounding box center [195, 361] width 154 height 154
click at [628, 296] on input "a. 150" at bounding box center [628, 293] width 1 height 5
radio input "true"
click at [633, 501] on button "Next" at bounding box center [627, 499] width 239 height 59
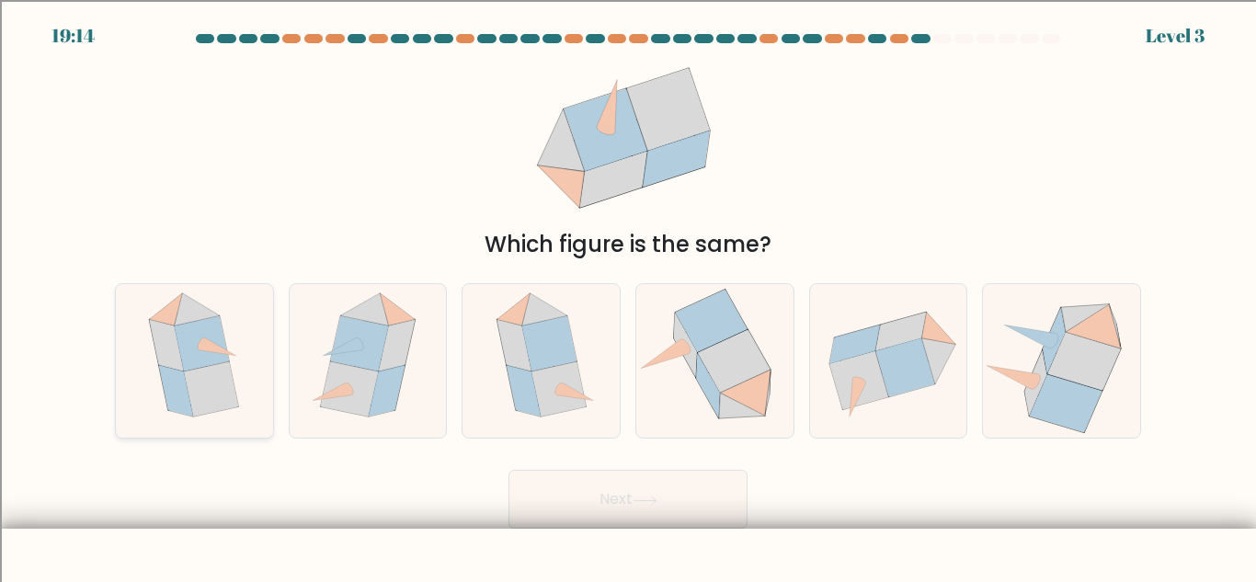
click at [200, 364] on icon at bounding box center [202, 343] width 54 height 55
click at [628, 296] on input "a." at bounding box center [628, 293] width 1 height 5
radio input "true"
click at [685, 507] on button "Next" at bounding box center [627, 499] width 239 height 59
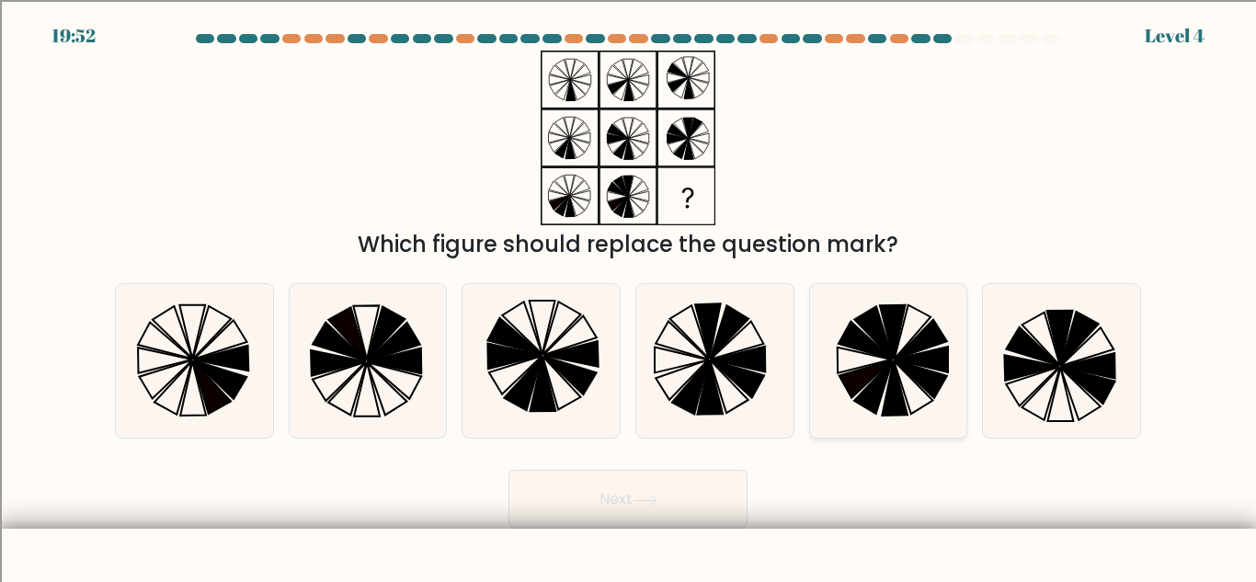
click at [894, 374] on icon at bounding box center [896, 388] width 26 height 54
click at [629, 296] on input "e." at bounding box center [628, 293] width 1 height 5
radio input "true"
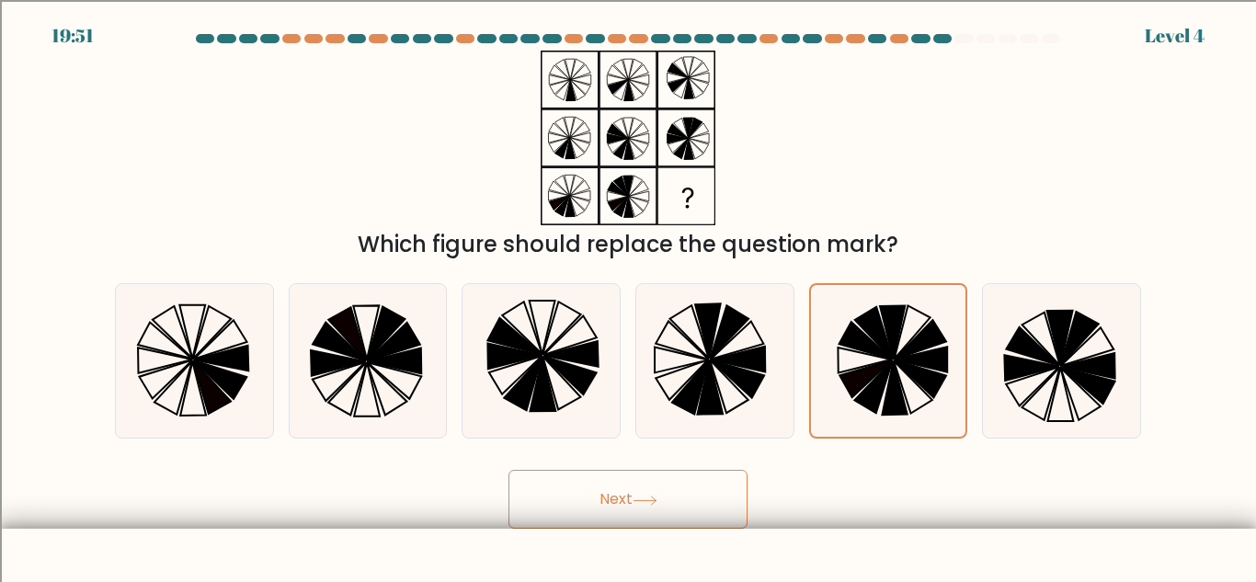
click at [670, 506] on button "Next" at bounding box center [627, 499] width 239 height 59
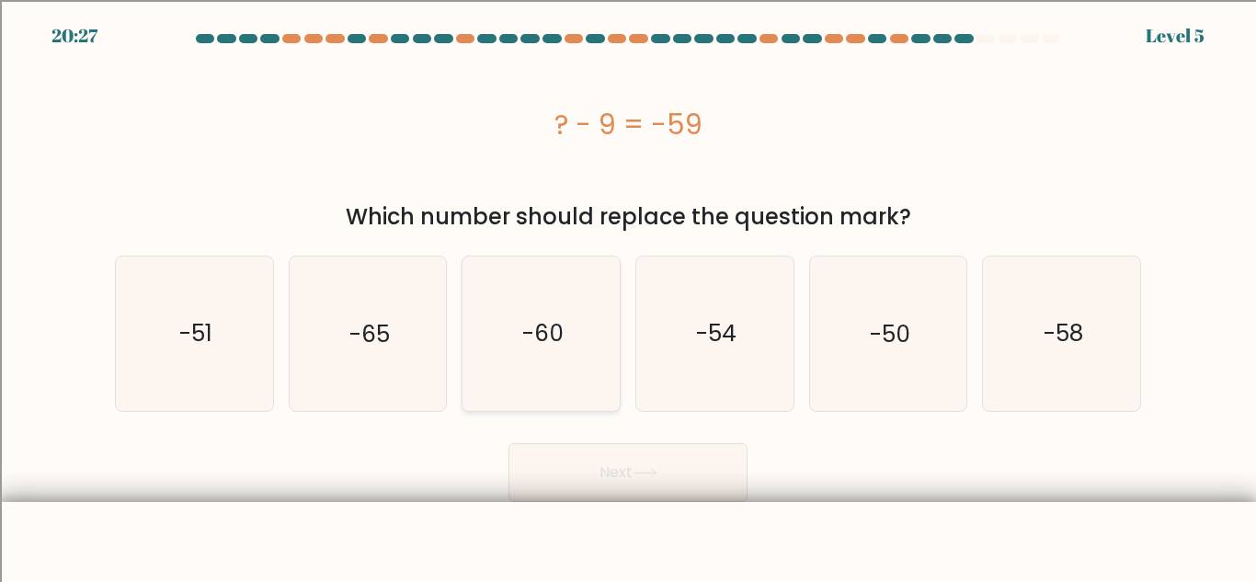
click at [559, 359] on icon "-60" at bounding box center [541, 334] width 154 height 154
click at [628, 296] on input "c. -60" at bounding box center [628, 293] width 1 height 5
radio input "true"
click at [716, 485] on button "Next" at bounding box center [627, 472] width 239 height 59
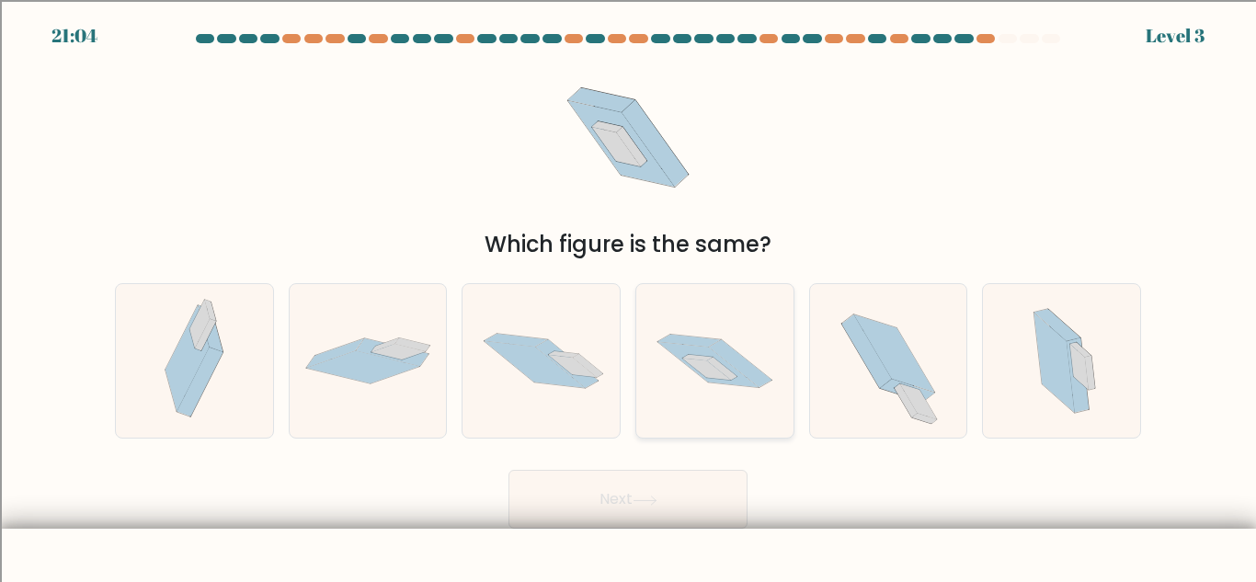
click at [745, 382] on icon at bounding box center [707, 364] width 101 height 45
click at [629, 296] on input "d." at bounding box center [628, 293] width 1 height 5
radio input "true"
click at [672, 516] on button "Next" at bounding box center [627, 499] width 239 height 59
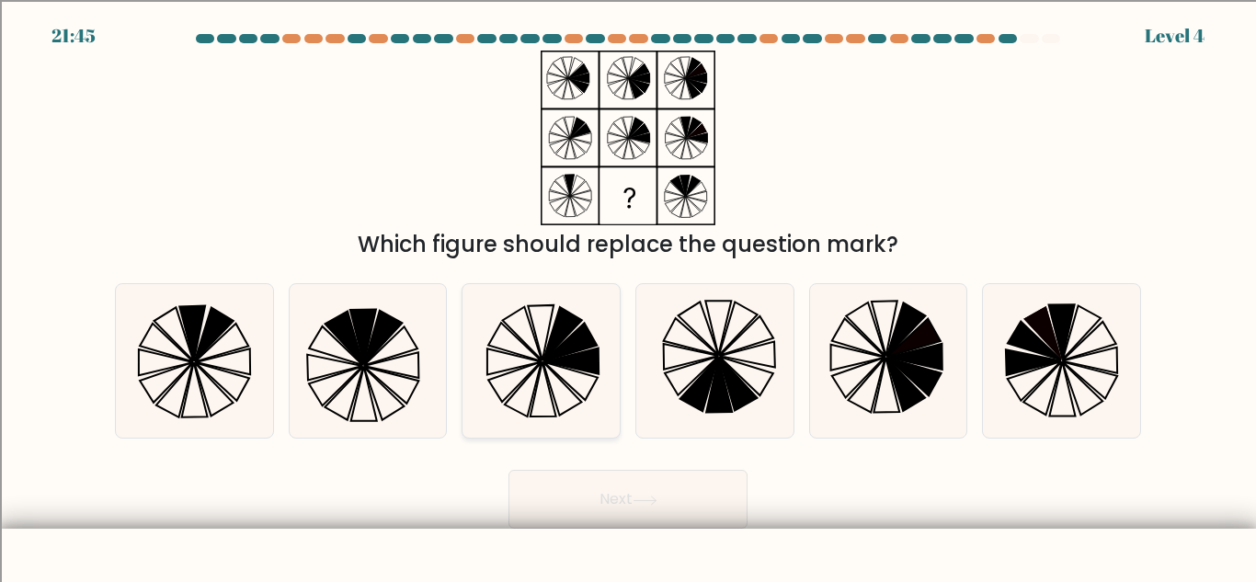
click at [614, 366] on icon at bounding box center [541, 361] width 154 height 154
click at [628, 296] on input "c." at bounding box center [628, 293] width 1 height 5
radio input "true"
click at [687, 519] on button "Next" at bounding box center [627, 499] width 239 height 59
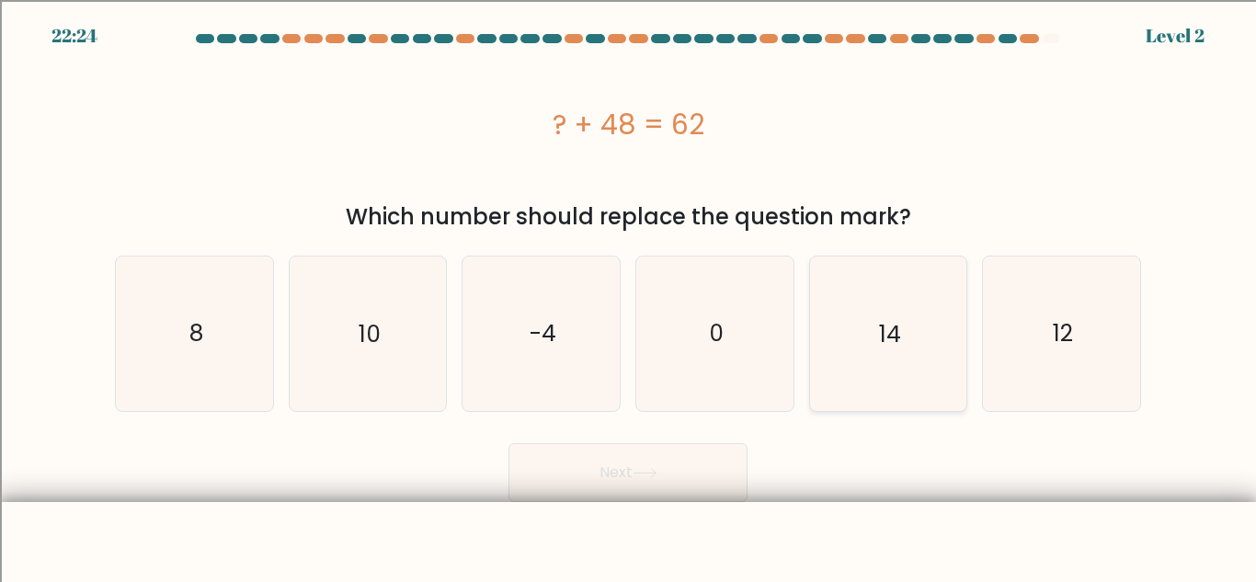
click at [876, 344] on icon "14" at bounding box center [888, 334] width 154 height 154
click at [629, 296] on input "e. 14" at bounding box center [628, 293] width 1 height 5
radio input "true"
click at [641, 469] on icon at bounding box center [645, 473] width 25 height 10
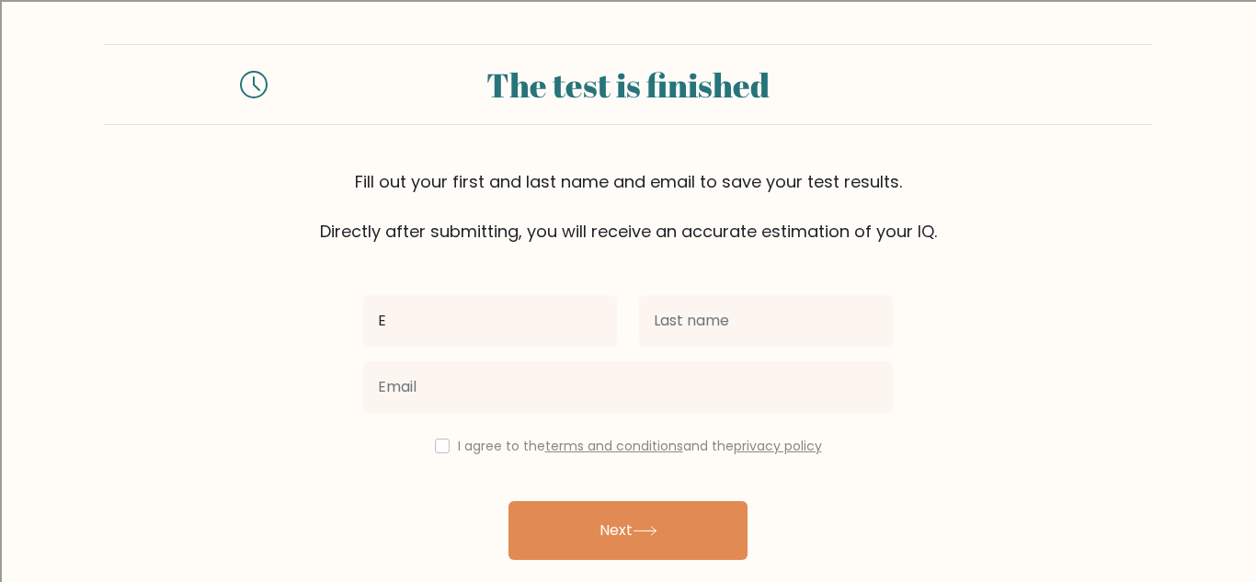
type input "[PERSON_NAME]"
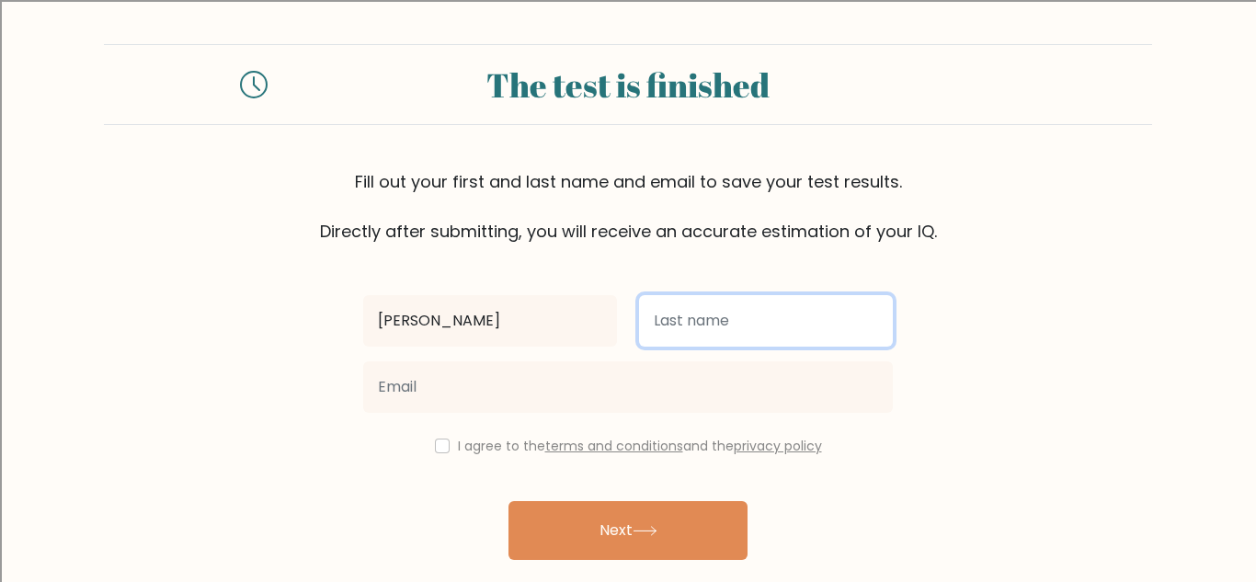
click at [690, 327] on input "text" at bounding box center [766, 320] width 254 height 51
type input "[PERSON_NAME]"
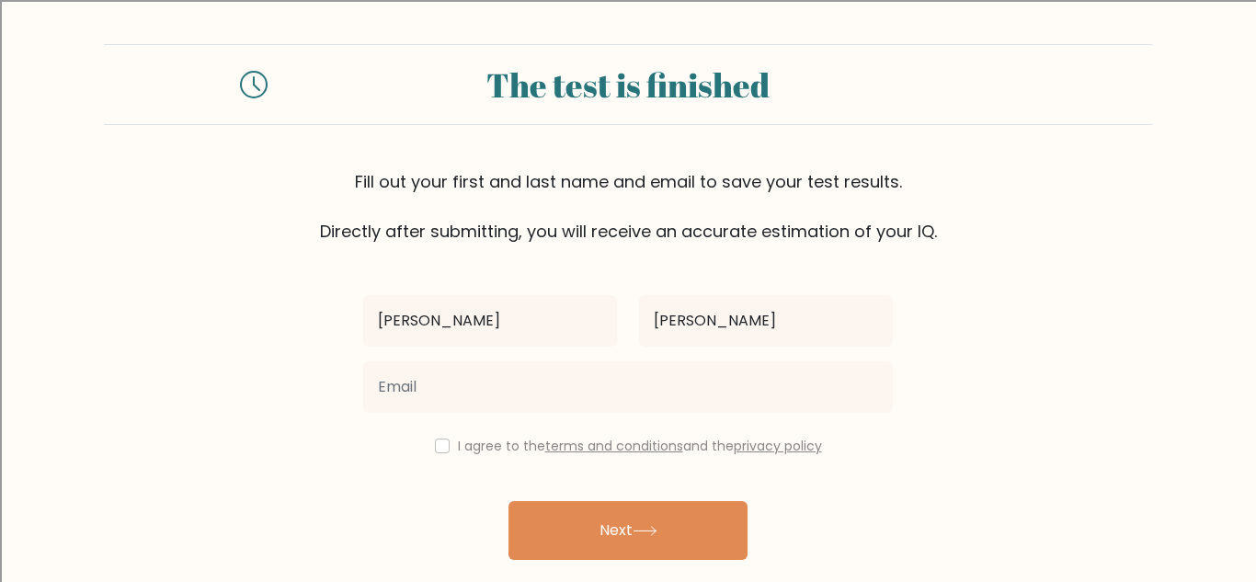
click at [610, 414] on div at bounding box center [628, 387] width 552 height 66
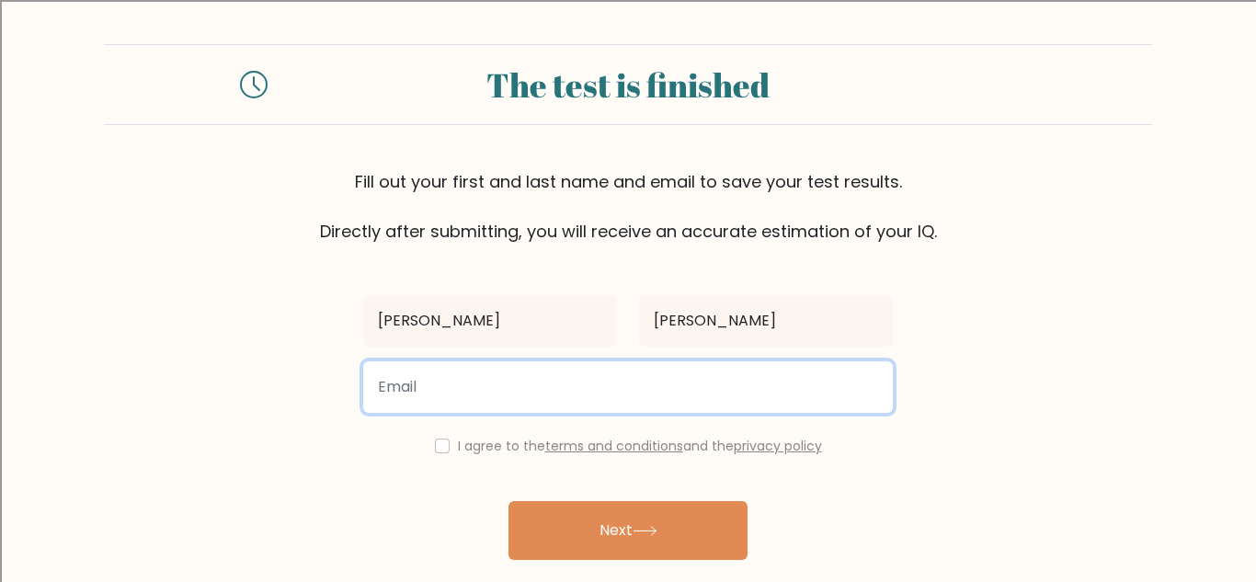
click at [608, 402] on input "email" at bounding box center [628, 386] width 530 height 51
type input "echadwick@thrallisd.org"
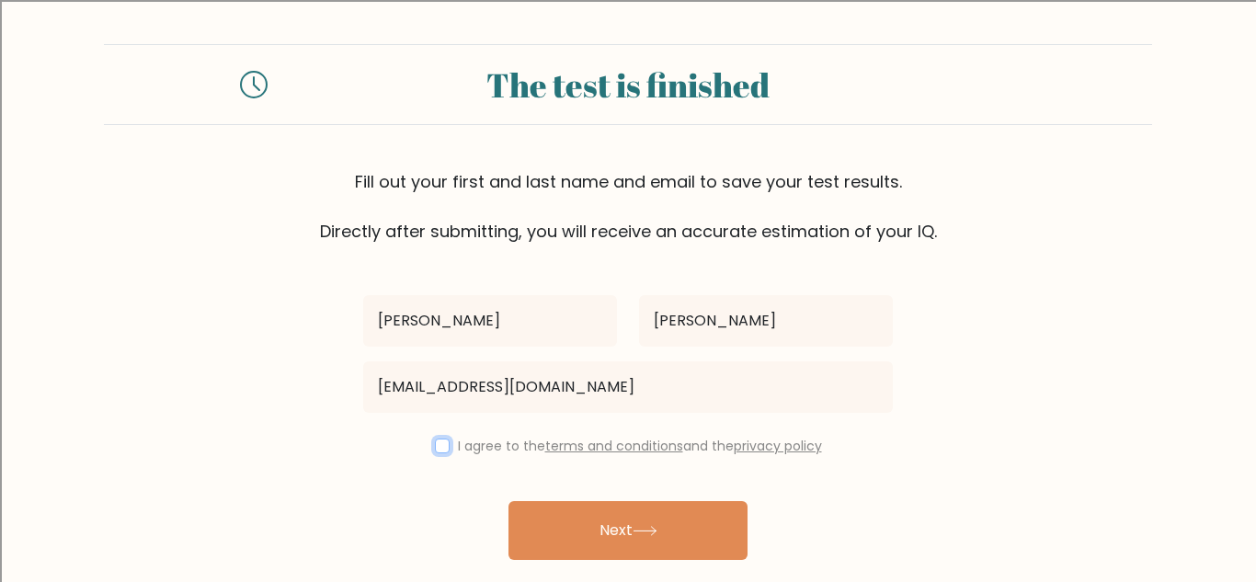
click at [442, 443] on input "checkbox" at bounding box center [442, 446] width 15 height 15
checkbox input "true"
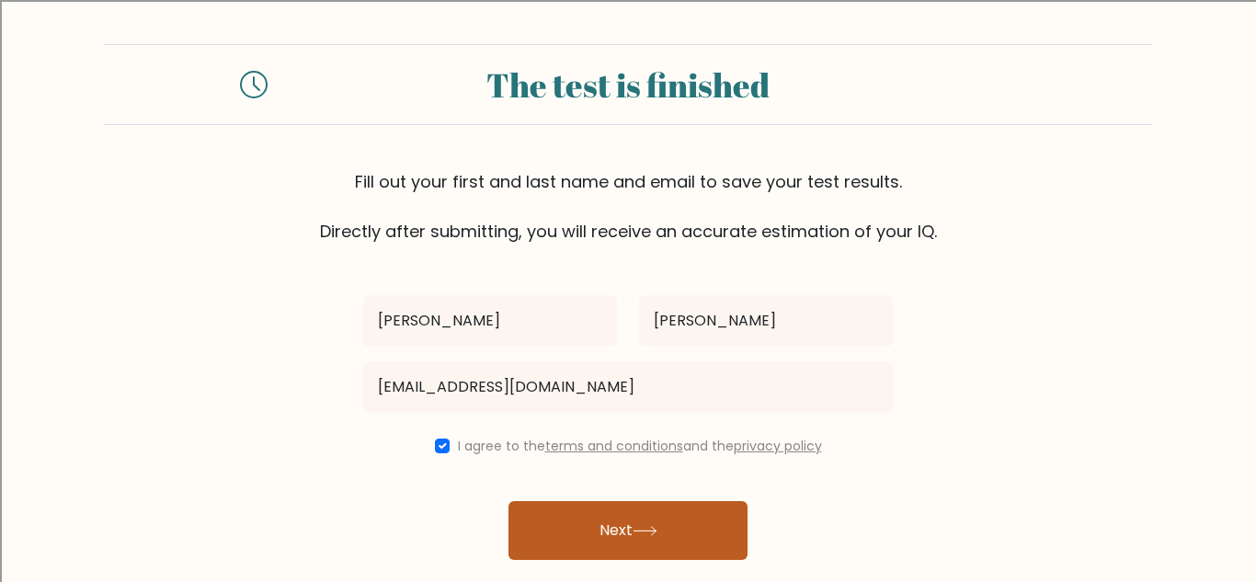
click at [656, 541] on button "Next" at bounding box center [627, 530] width 239 height 59
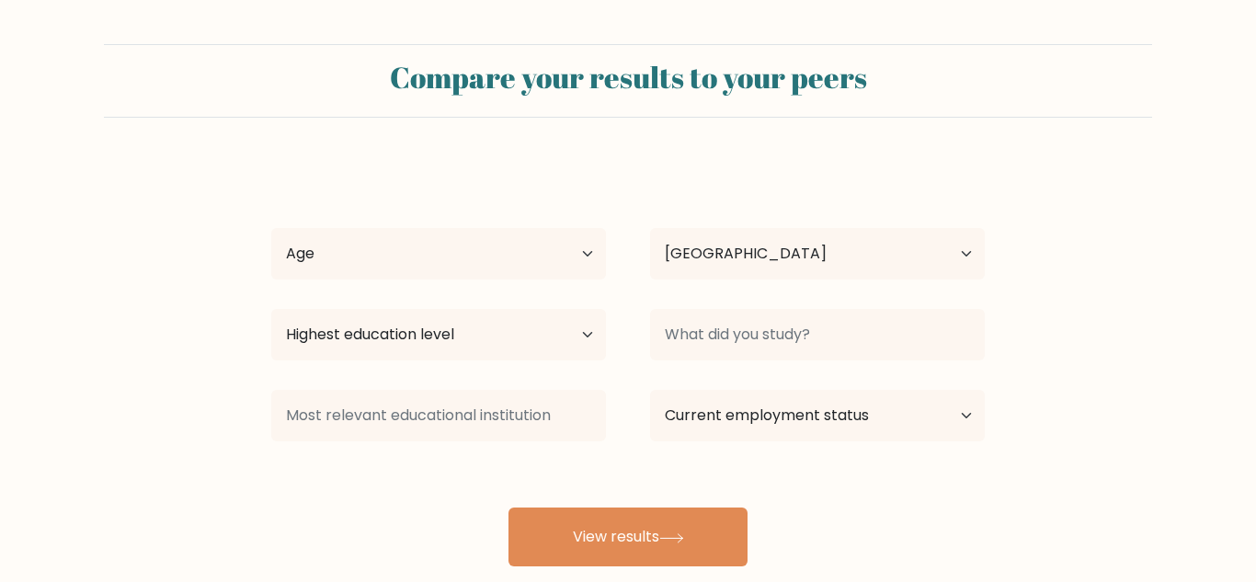
select select "US"
click at [471, 264] on select "Age Under [DEMOGRAPHIC_DATA] [DEMOGRAPHIC_DATA] [DEMOGRAPHIC_DATA] [DEMOGRAPHIC…" at bounding box center [438, 253] width 335 height 51
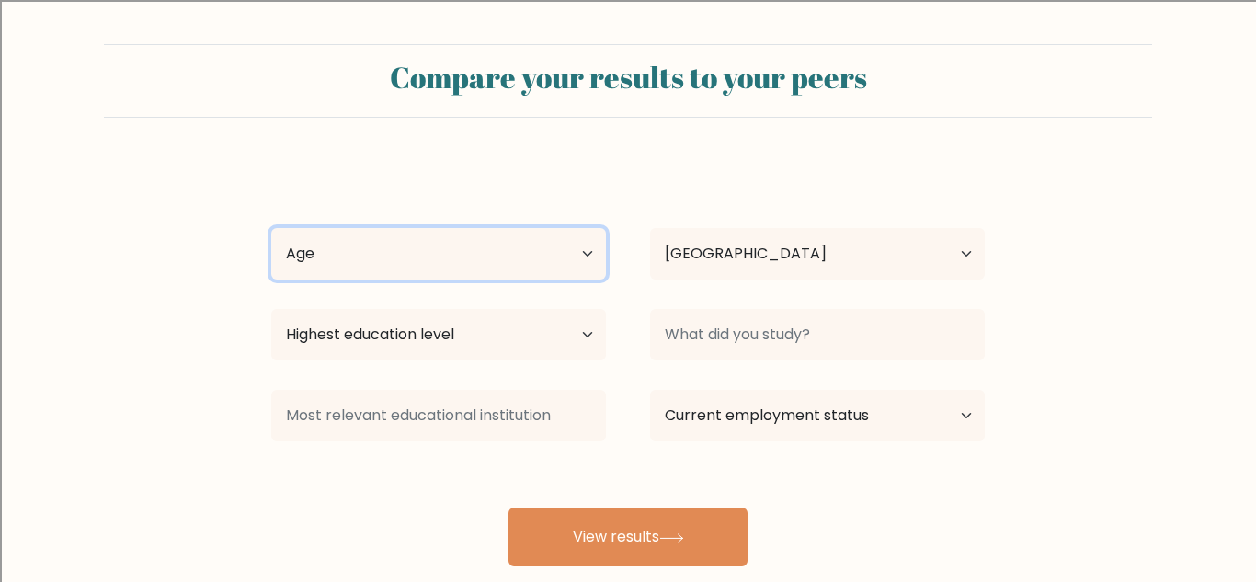
select select "min_18"
click at [271, 228] on select "Age Under [DEMOGRAPHIC_DATA] [DEMOGRAPHIC_DATA] [DEMOGRAPHIC_DATA] [DEMOGRAPHIC…" at bounding box center [438, 253] width 335 height 51
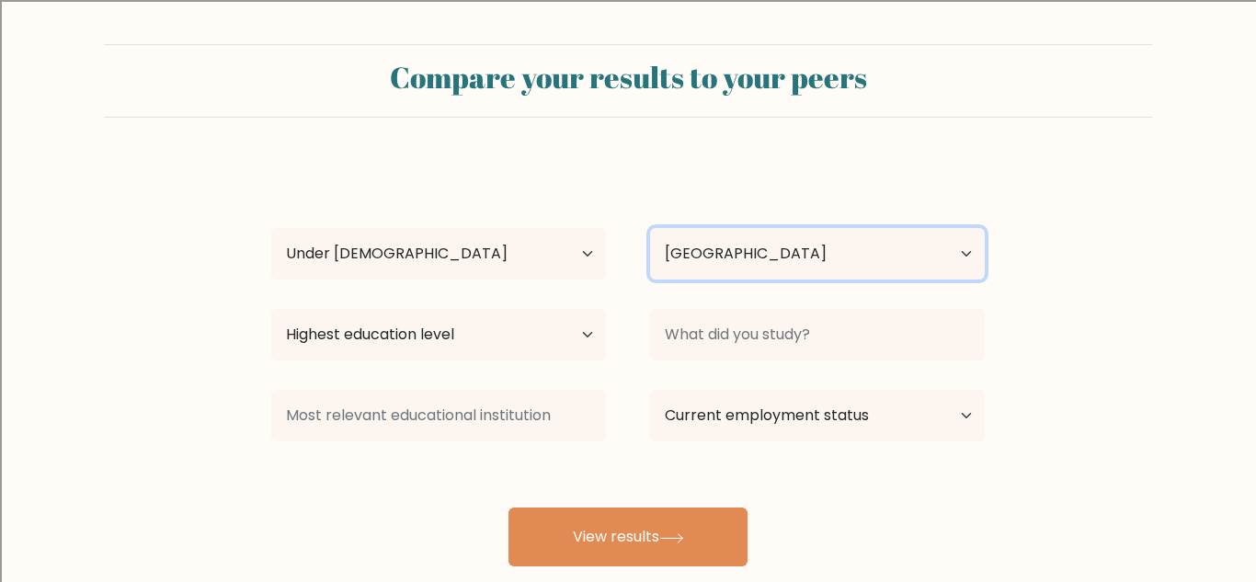
click at [788, 265] on select "Country [GEOGRAPHIC_DATA] [GEOGRAPHIC_DATA] [GEOGRAPHIC_DATA] [US_STATE] [GEOGR…" at bounding box center [817, 253] width 335 height 51
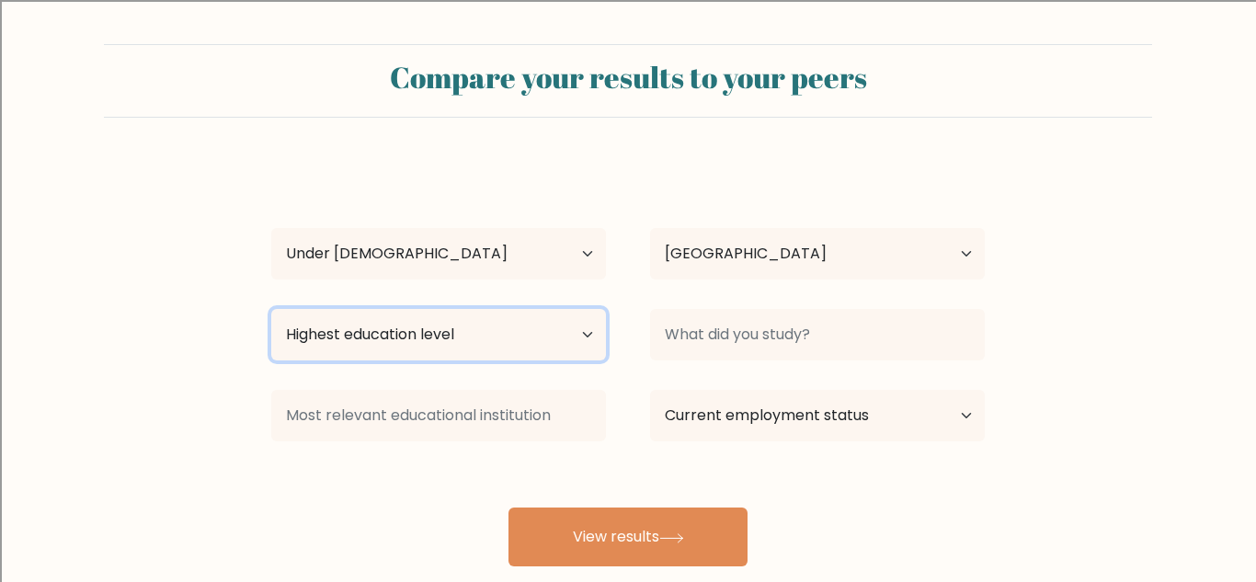
click at [513, 325] on select "Highest education level No schooling Primary Lower Secondary Upper Secondary Oc…" at bounding box center [438, 334] width 335 height 51
click at [271, 309] on select "Highest education level No schooling Primary Lower Secondary Upper Secondary Oc…" at bounding box center [438, 334] width 335 height 51
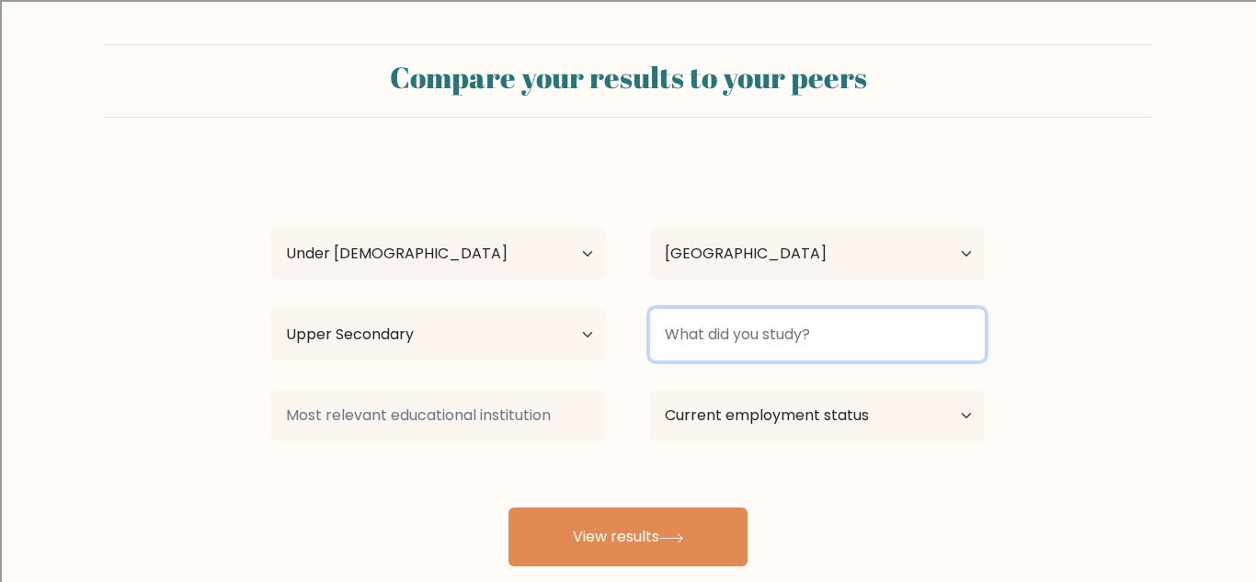
click at [770, 354] on input at bounding box center [817, 334] width 335 height 51
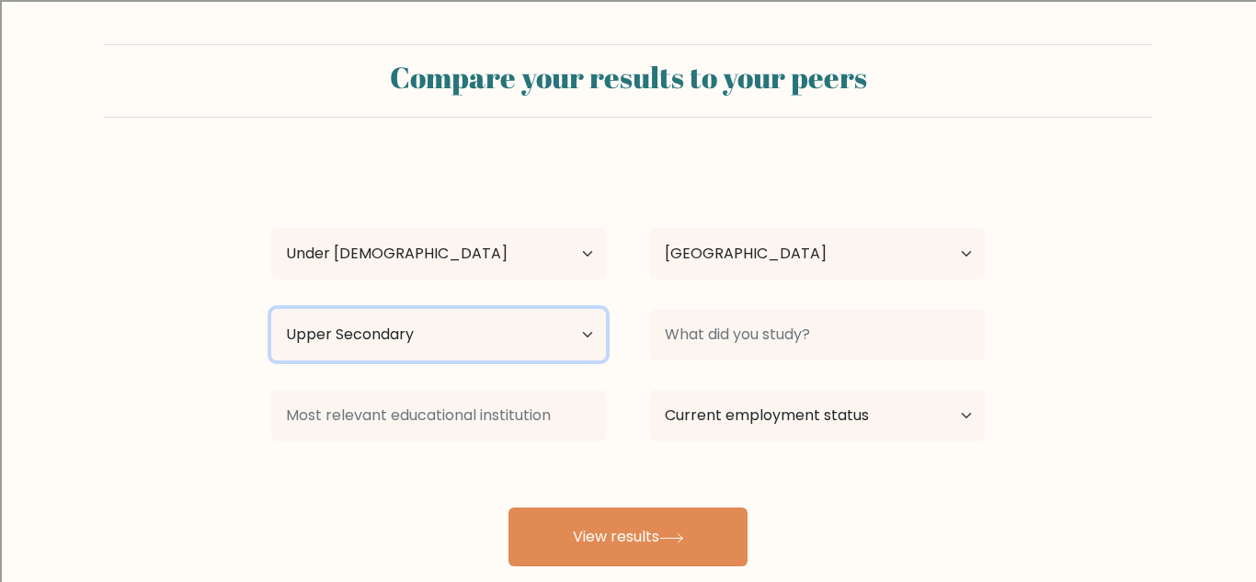
click at [546, 325] on select "Highest education level No schooling Primary Lower Secondary Upper Secondary Oc…" at bounding box center [438, 334] width 335 height 51
select select "no_schooling"
click at [271, 309] on select "Highest education level No schooling Primary Lower Secondary Upper Secondary Oc…" at bounding box center [438, 334] width 335 height 51
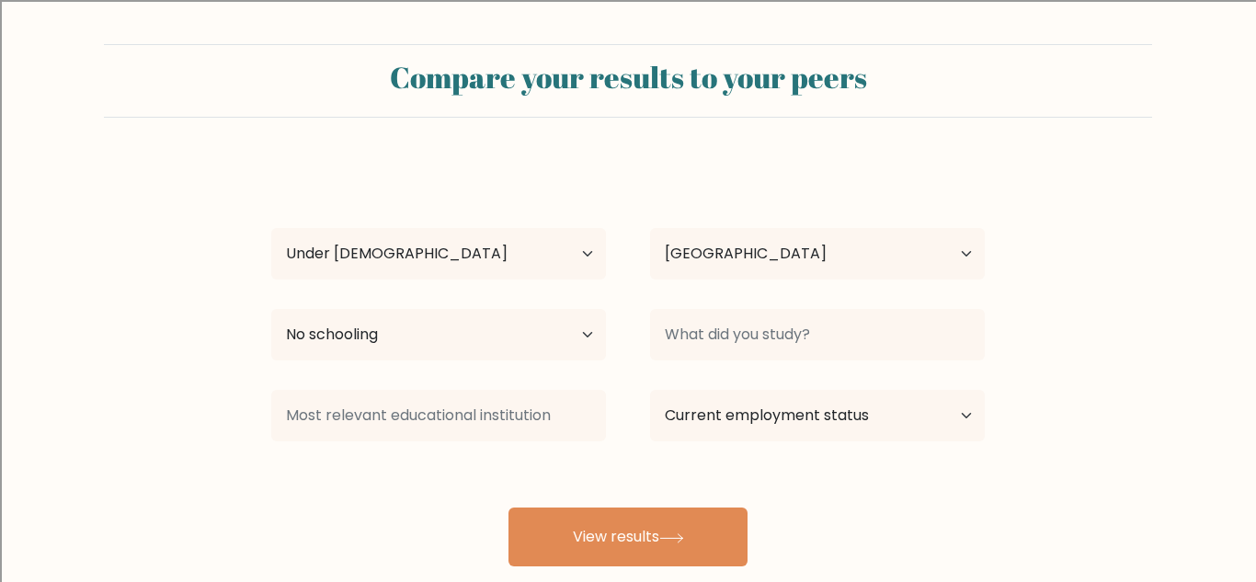
click at [729, 364] on div at bounding box center [817, 335] width 379 height 66
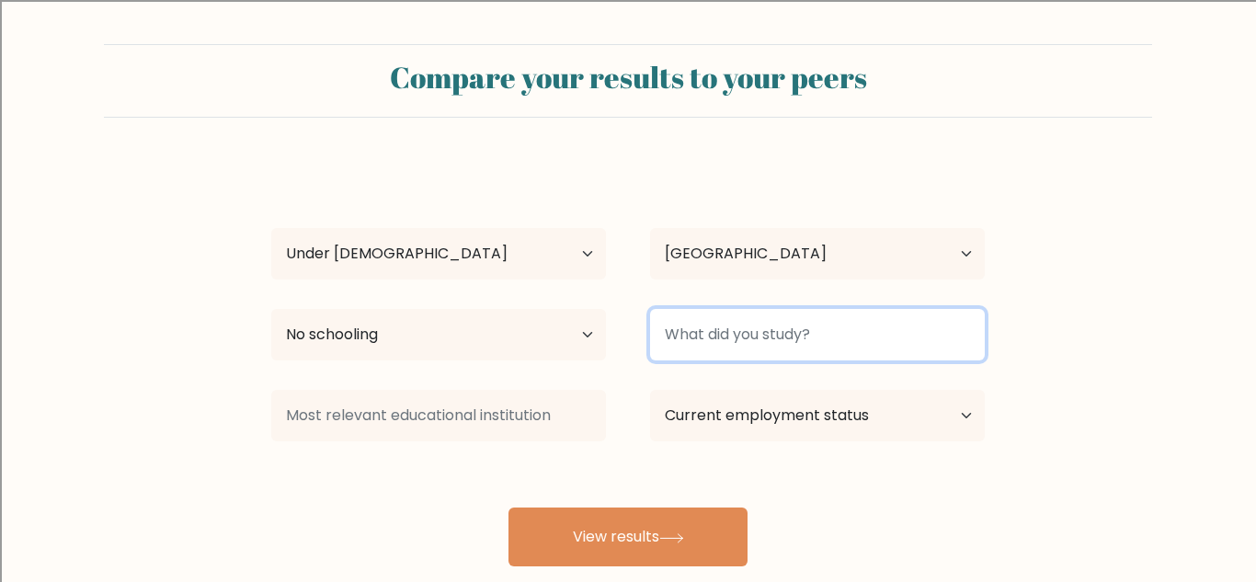
click at [724, 348] on input at bounding box center [817, 334] width 335 height 51
type input "I"
type input "None"
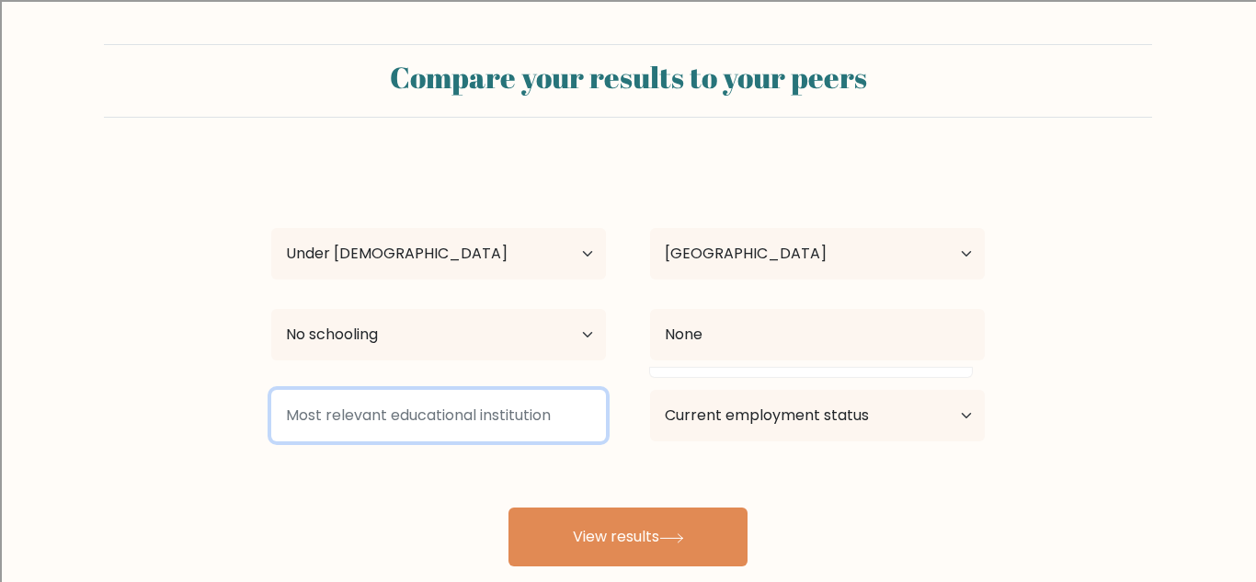
click at [485, 431] on input at bounding box center [438, 415] width 335 height 51
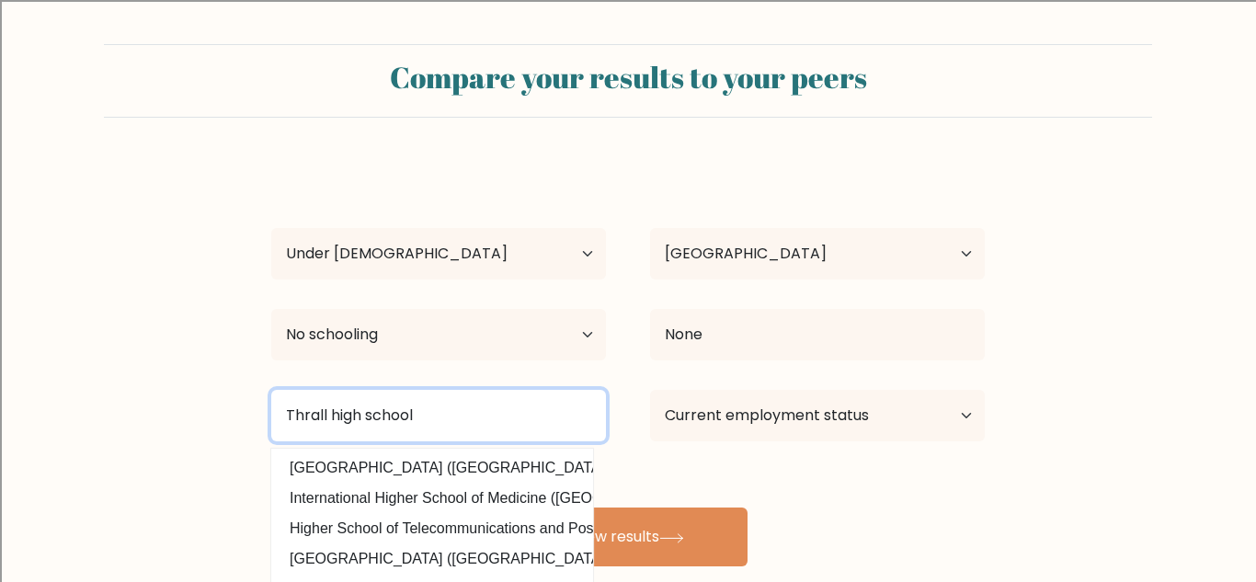
type input "Thrall high school"
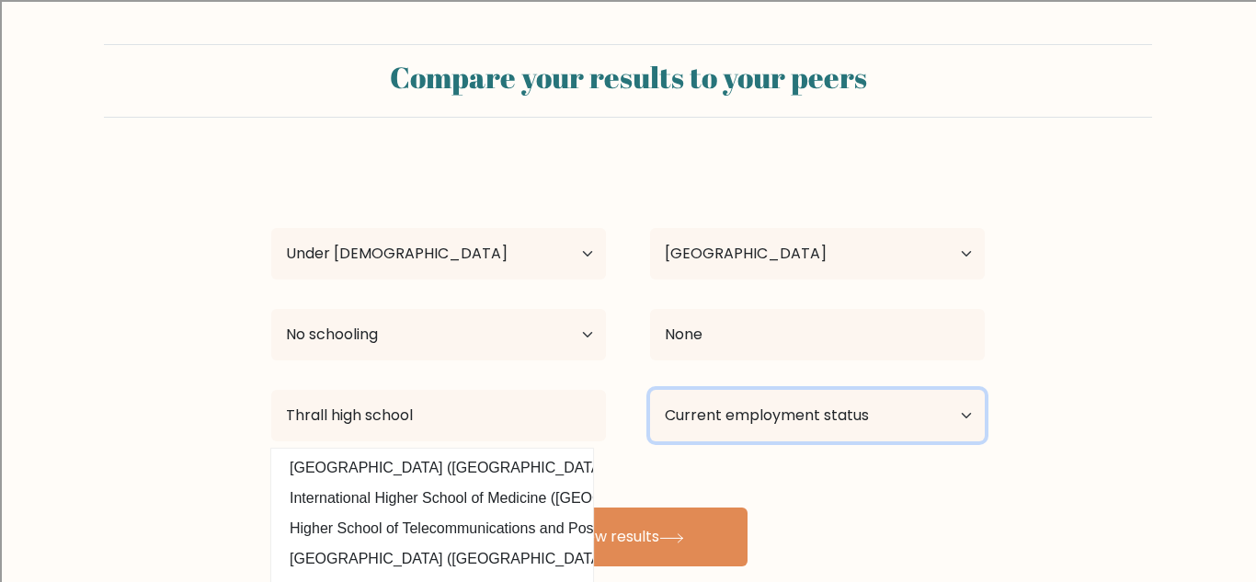
click at [794, 409] on select "Current employment status Employed Student Retired Other / prefer not to answer" at bounding box center [817, 415] width 335 height 51
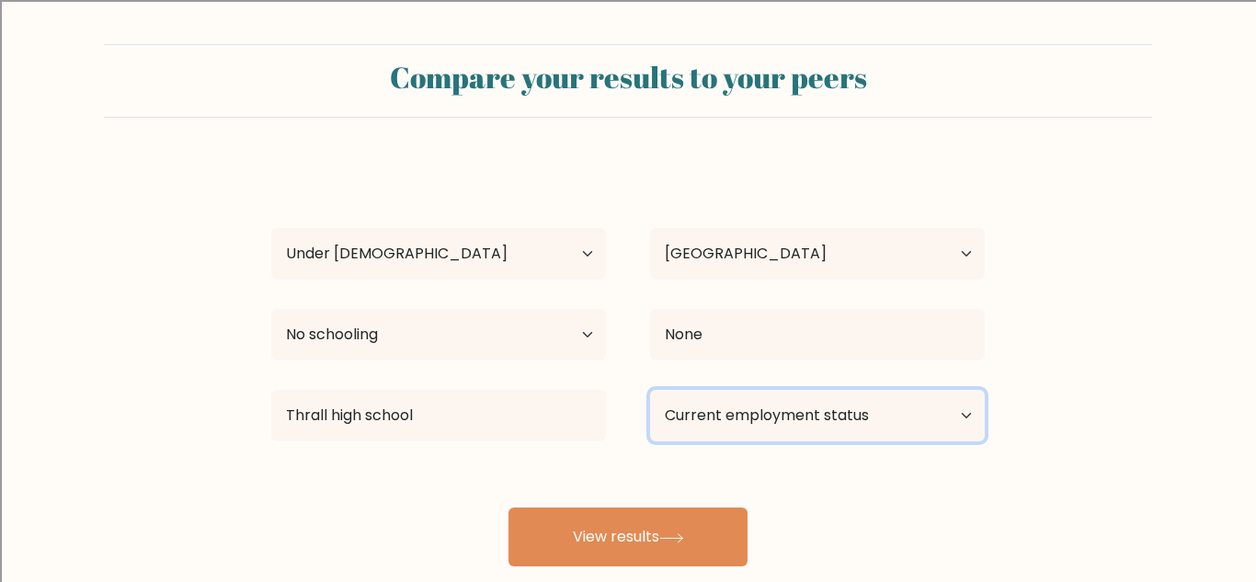
select select "student"
click at [650, 390] on select "Current employment status Employed Student Retired Other / prefer not to answer" at bounding box center [817, 415] width 335 height 51
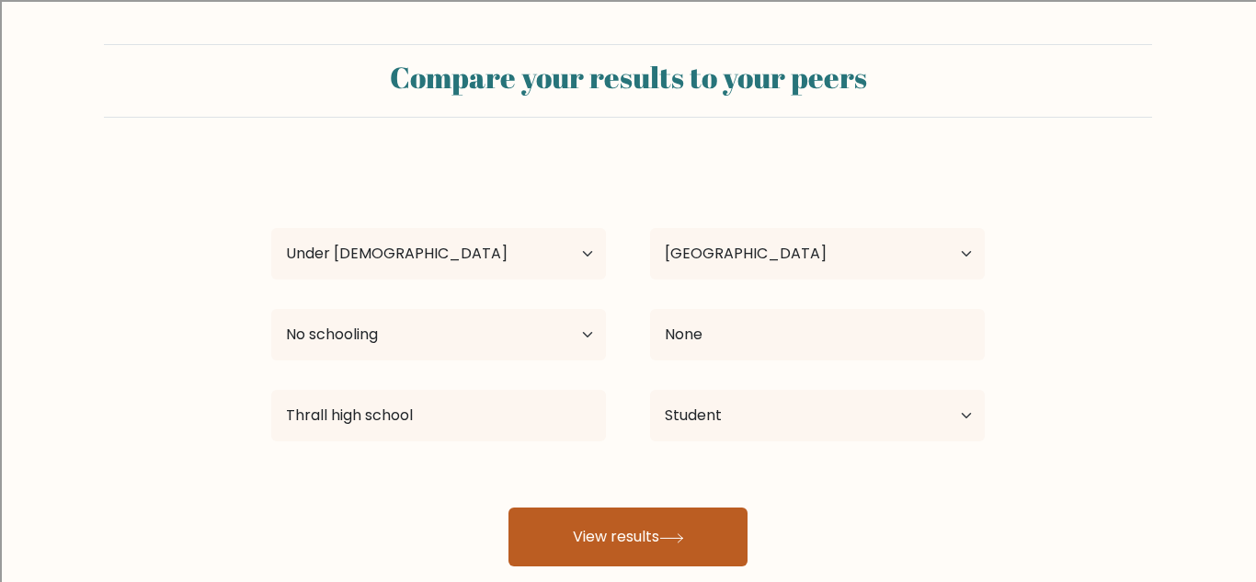
click at [625, 534] on button "View results" at bounding box center [627, 536] width 239 height 59
